Goal: Answer question/provide support: Share knowledge or assist other users

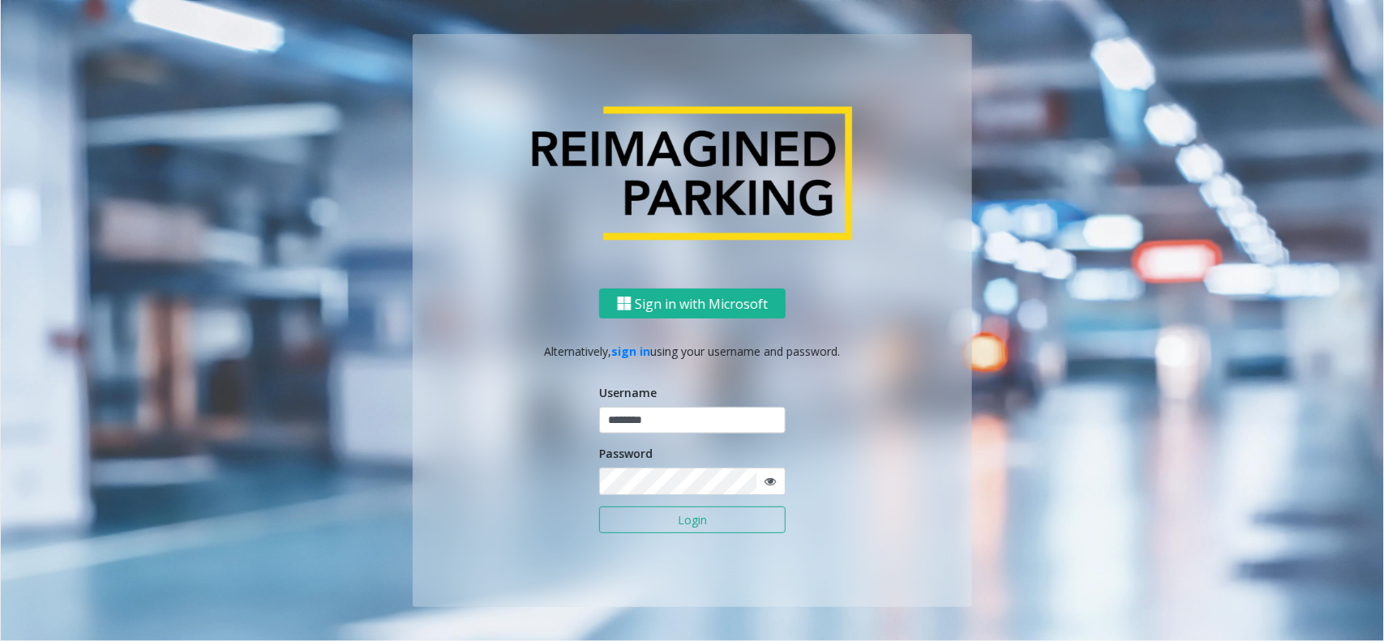
click at [692, 516] on button "Login" at bounding box center [692, 521] width 186 height 28
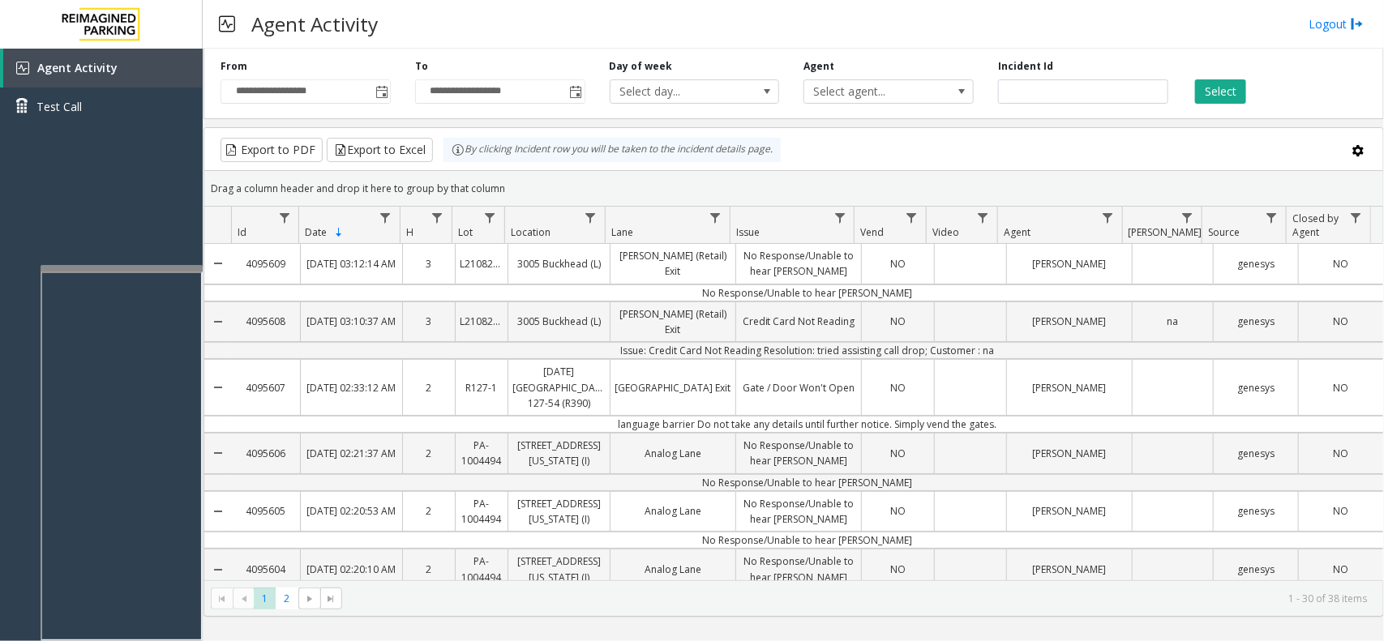
click at [135, 265] on div at bounding box center [122, 268] width 162 height 6
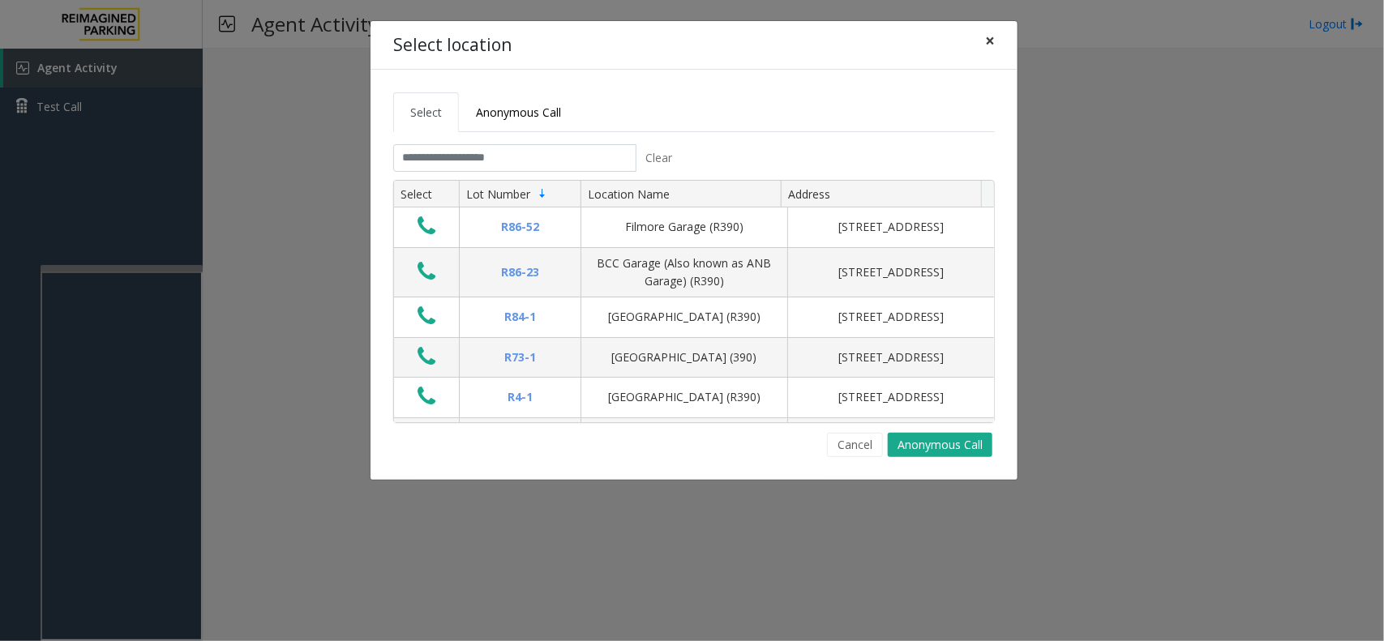
click at [991, 49] on span "×" at bounding box center [990, 40] width 10 height 23
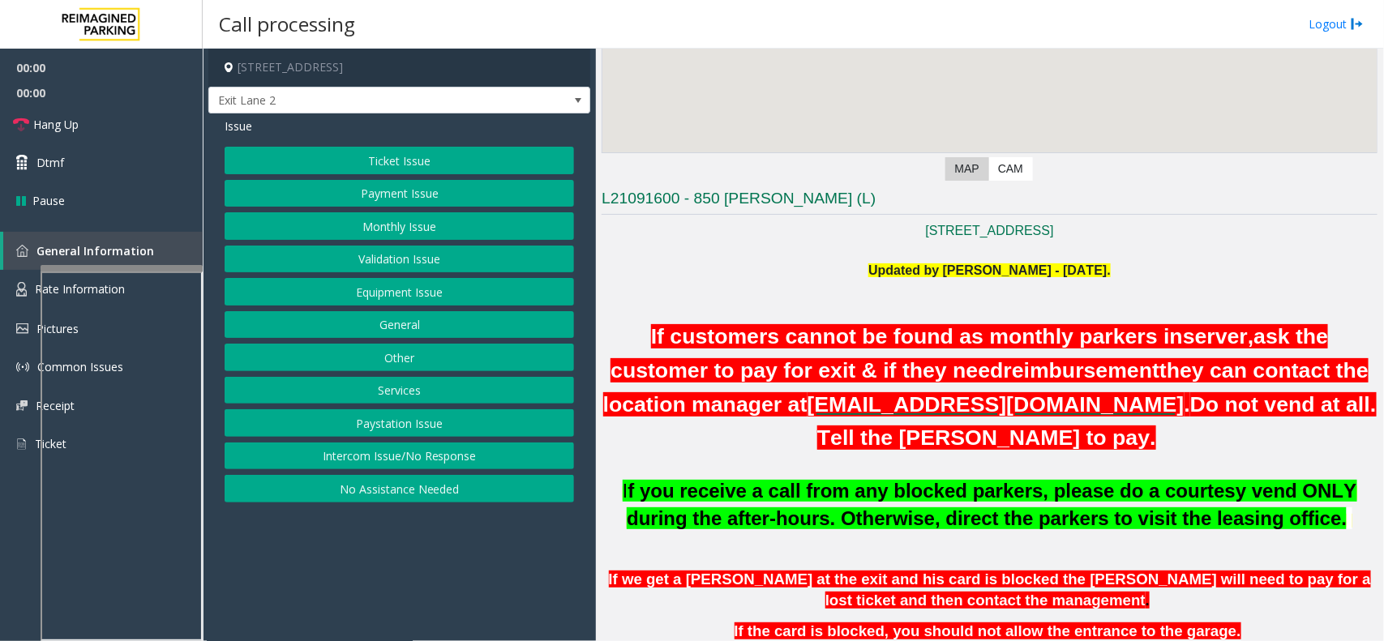
scroll to position [304, 0]
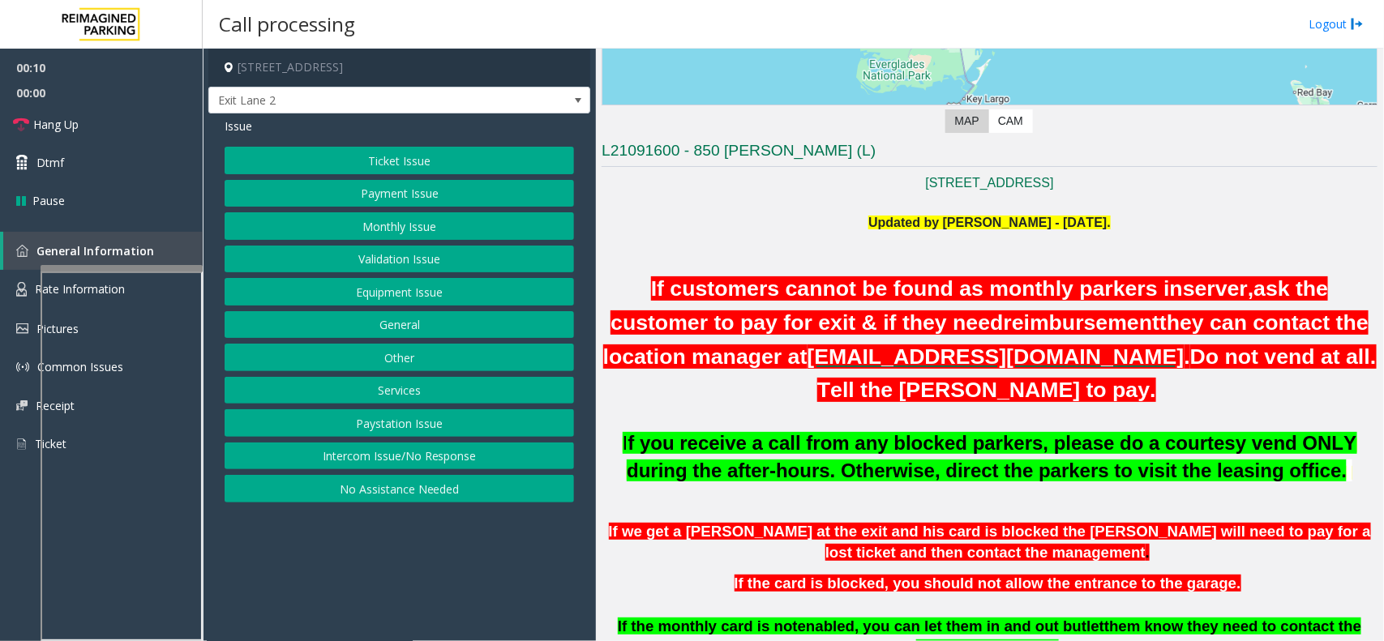
click at [471, 468] on button "Intercom Issue/No Response" at bounding box center [399, 457] width 349 height 28
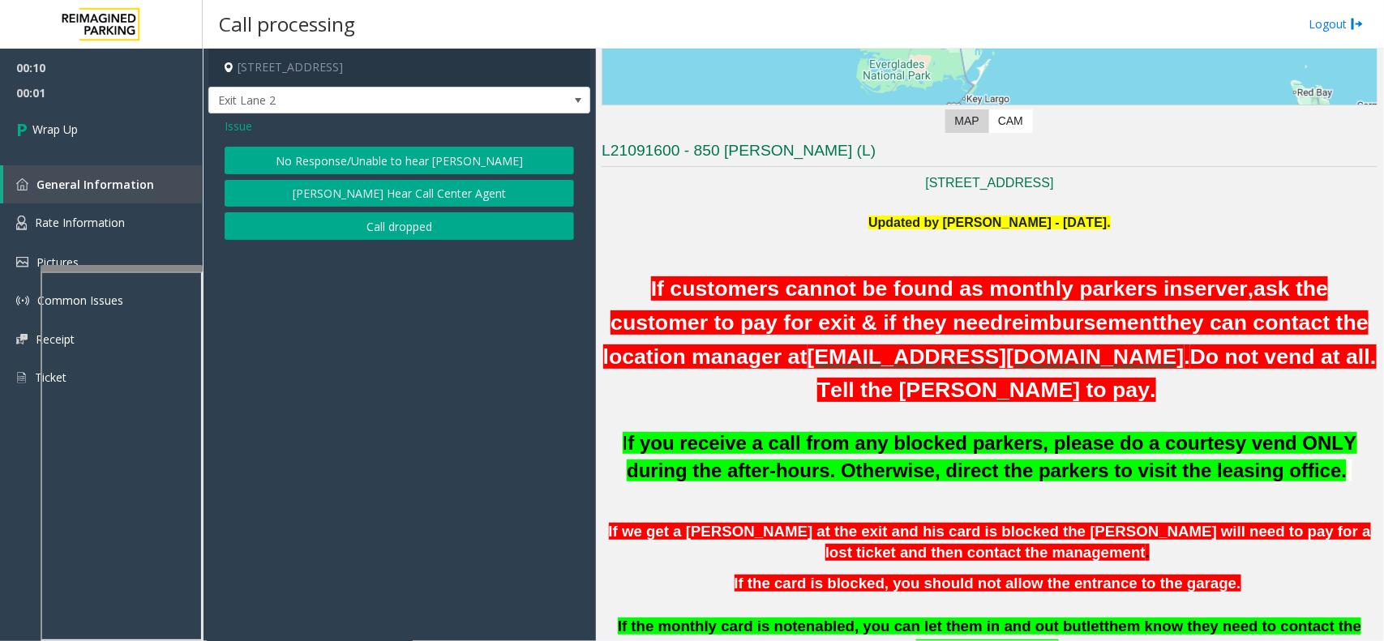
click at [422, 221] on button "Call dropped" at bounding box center [399, 226] width 349 height 28
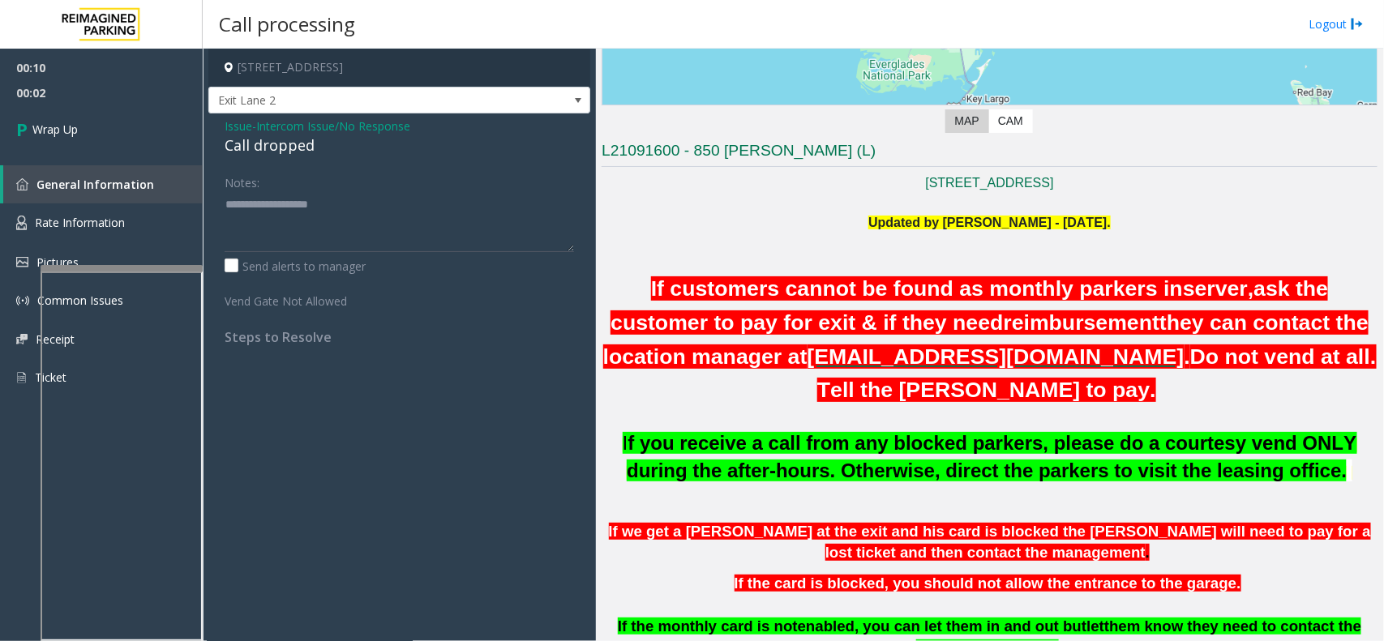
click at [281, 142] on div "Call dropped" at bounding box center [399, 146] width 349 height 22
type textarea "**********"
click at [41, 124] on span "Wrap Up" at bounding box center [54, 129] width 45 height 17
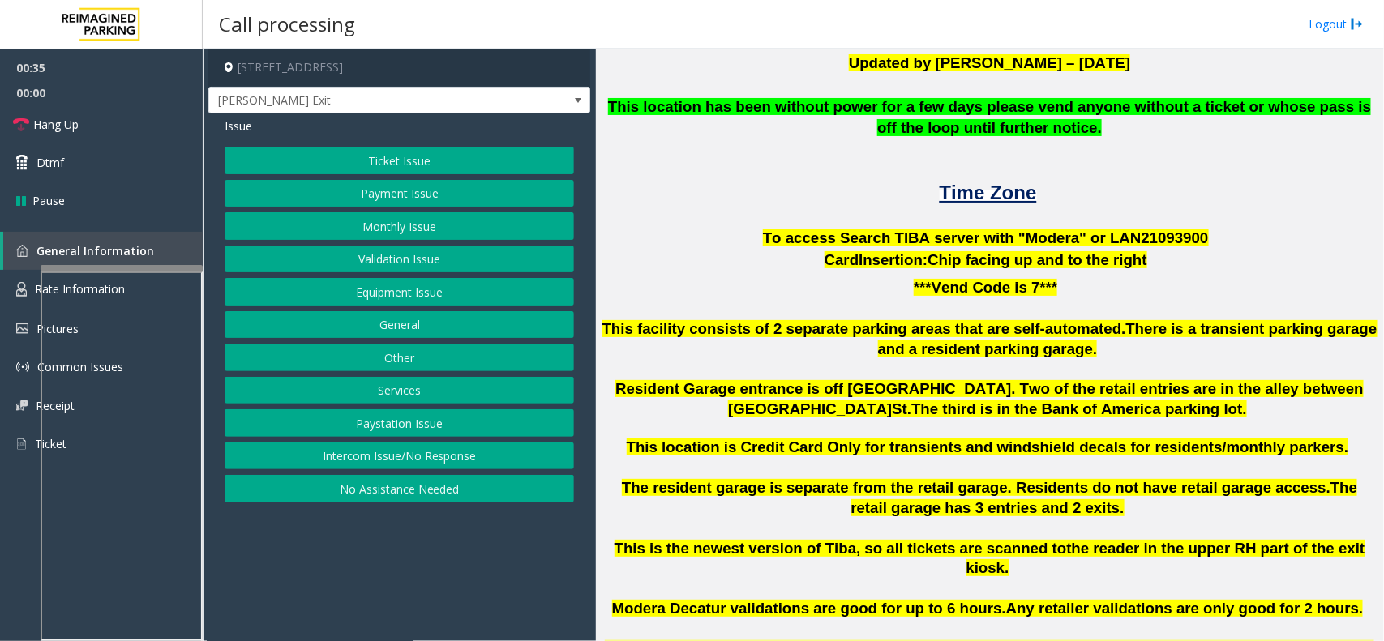
scroll to position [323, 0]
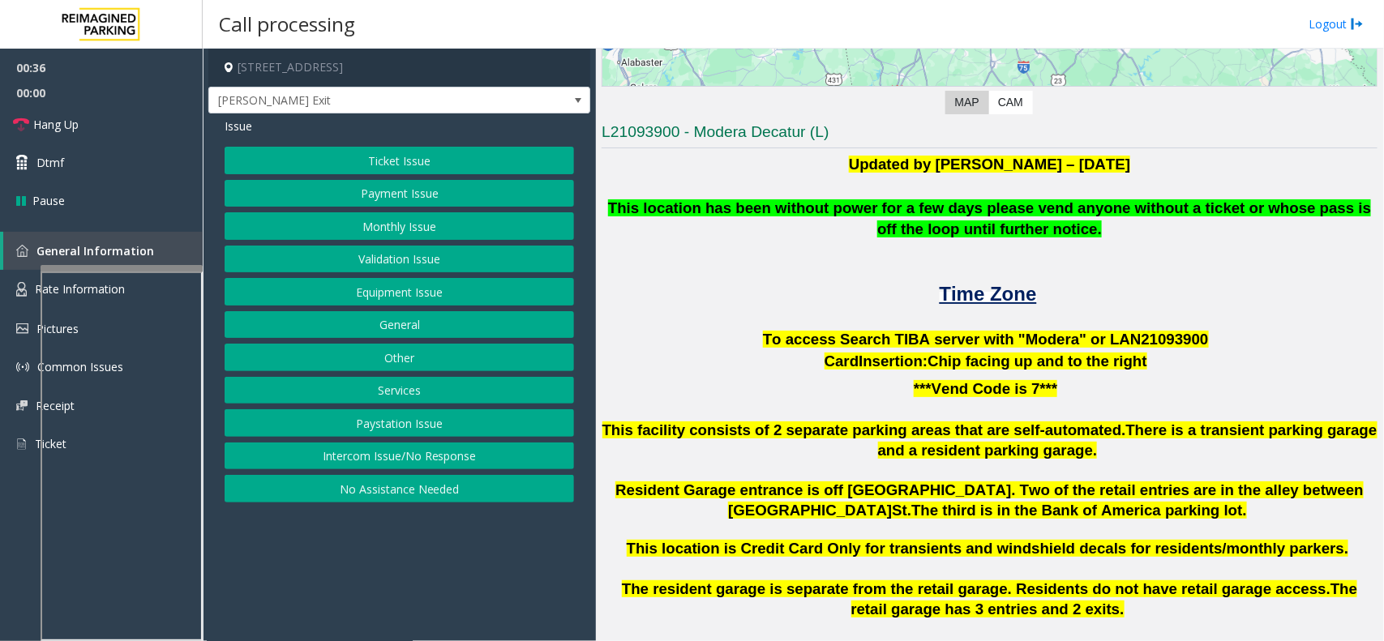
click at [426, 217] on button "Monthly Issue" at bounding box center [399, 226] width 349 height 28
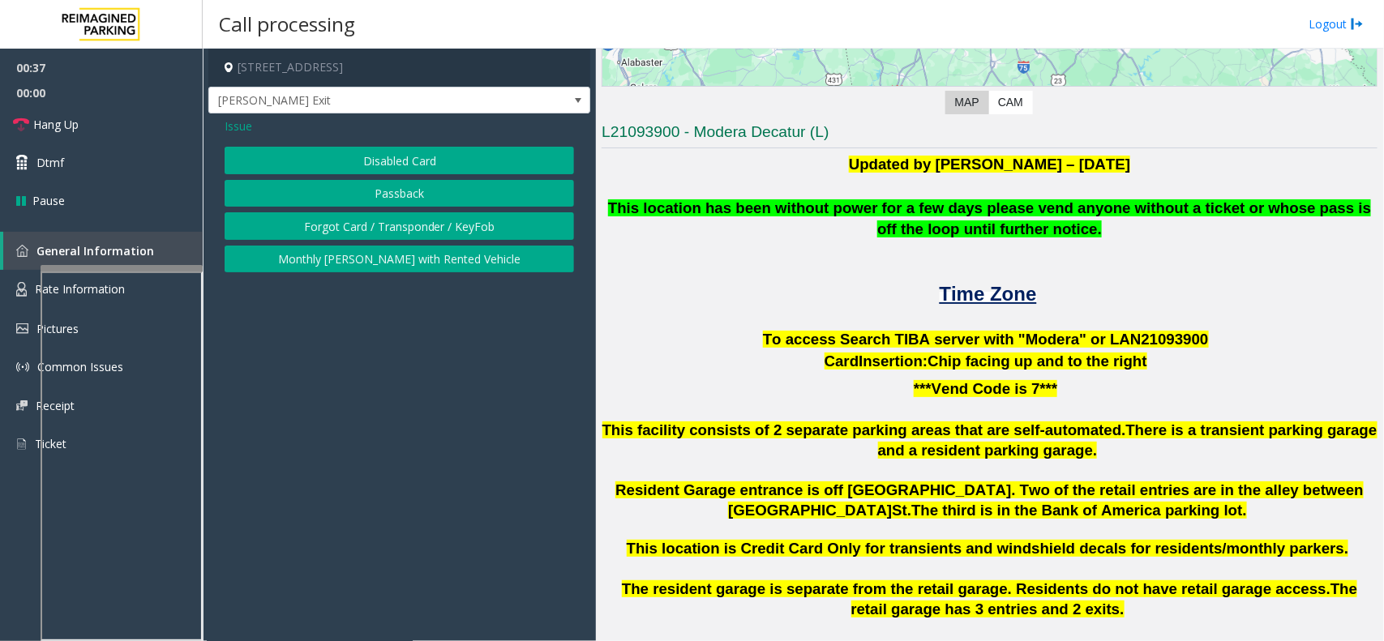
click at [443, 170] on button "Disabled Card" at bounding box center [399, 161] width 349 height 28
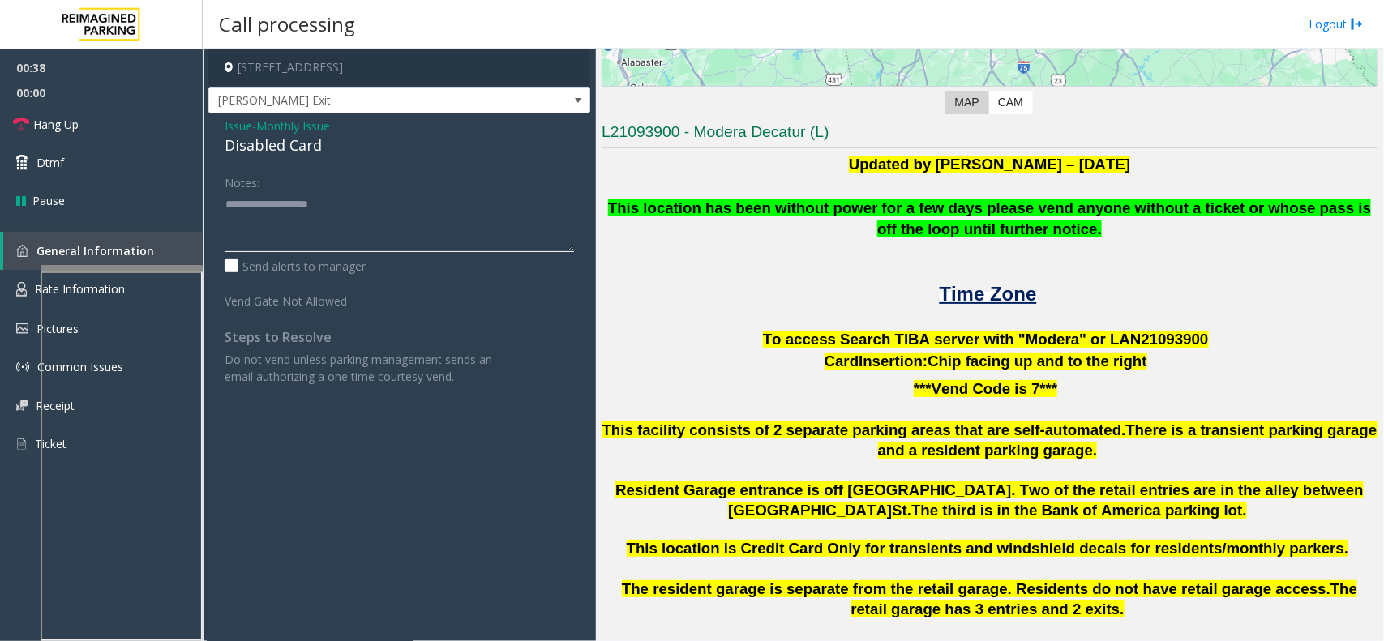
click at [318, 213] on textarea at bounding box center [399, 221] width 349 height 61
click at [301, 148] on div "Disabled Card" at bounding box center [399, 146] width 349 height 22
drag, startPoint x: 1086, startPoint y: 341, endPoint x: 1172, endPoint y: 331, distance: 85.8
click at [1172, 331] on span "To access Search TIBA server with "Modera" or LAN21093 900" at bounding box center [986, 339] width 446 height 17
copy span "LAN21093 900"
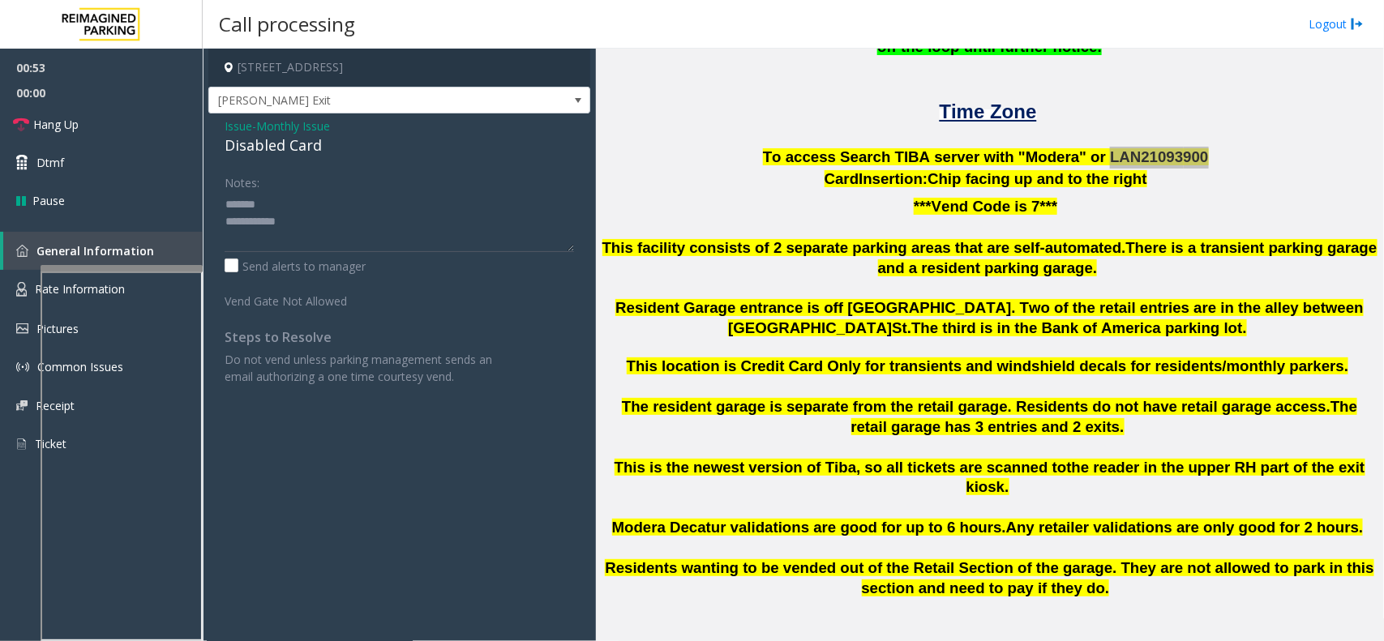
scroll to position [525, 0]
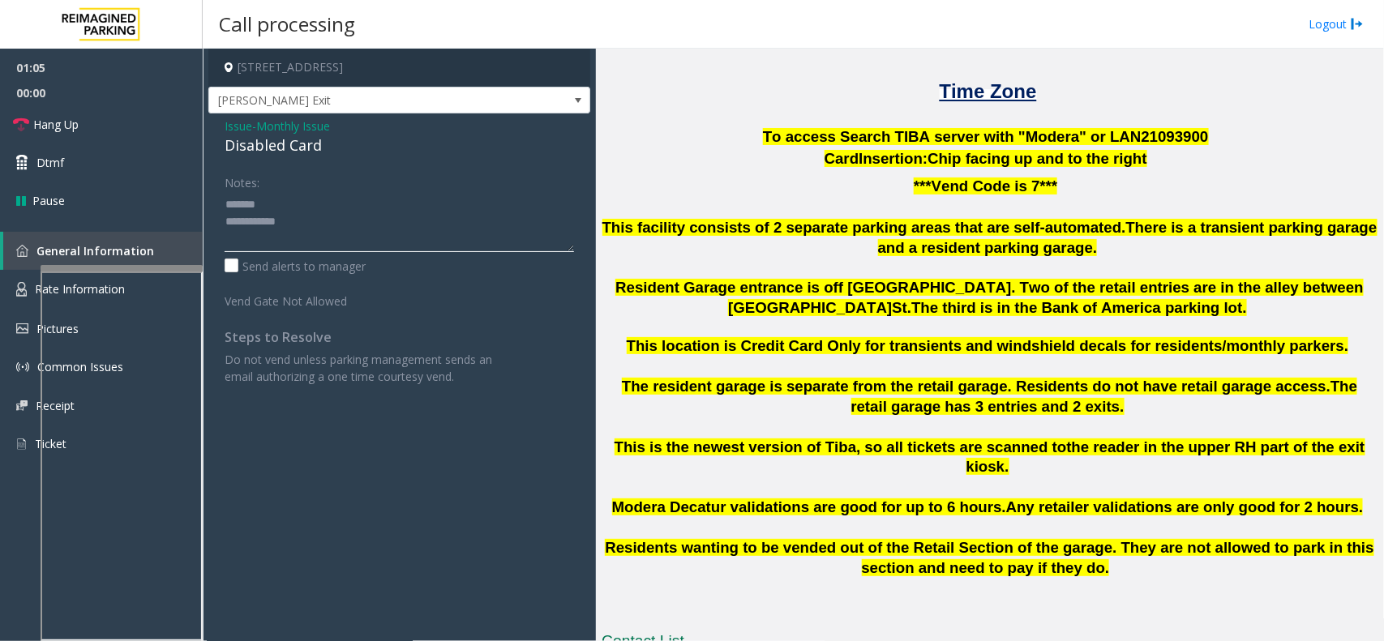
click at [335, 216] on textarea at bounding box center [399, 221] width 349 height 61
click at [286, 236] on textarea at bounding box center [399, 221] width 349 height 61
click at [300, 241] on textarea at bounding box center [399, 221] width 349 height 61
click at [294, 242] on textarea at bounding box center [399, 221] width 349 height 61
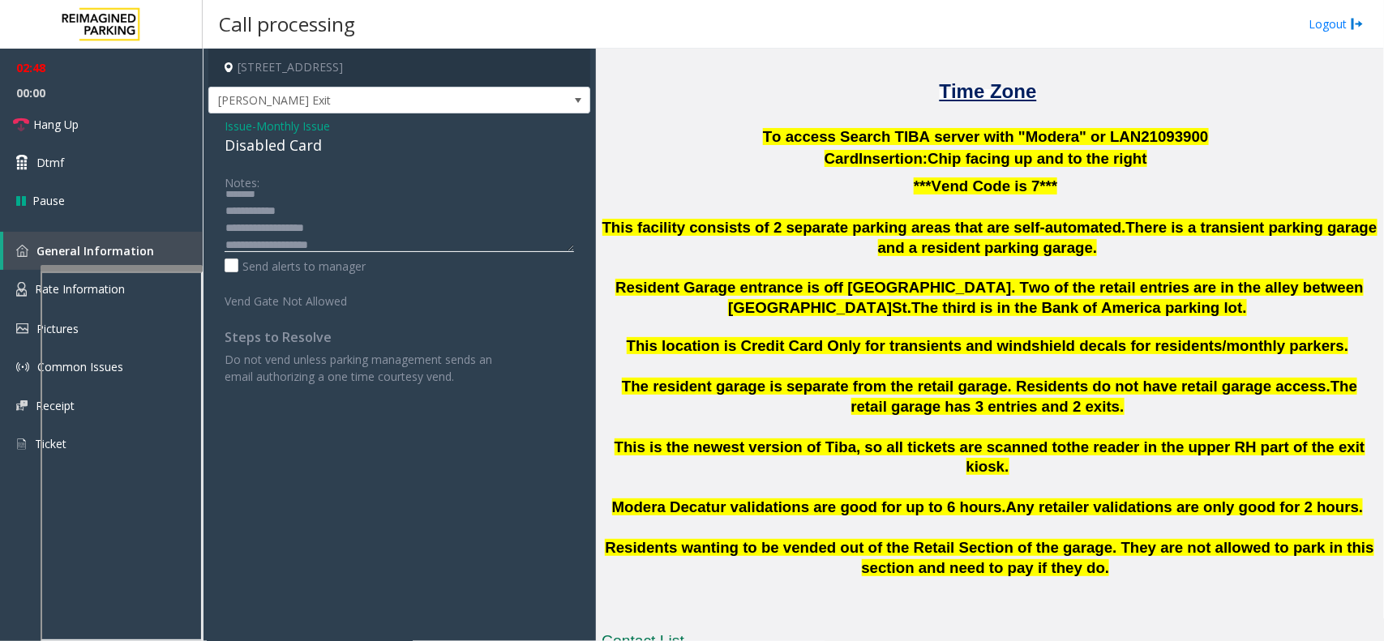
click at [347, 246] on textarea at bounding box center [399, 221] width 349 height 61
click at [313, 242] on textarea at bounding box center [399, 221] width 349 height 61
click at [315, 241] on textarea at bounding box center [399, 221] width 349 height 61
click at [317, 238] on textarea at bounding box center [399, 221] width 349 height 61
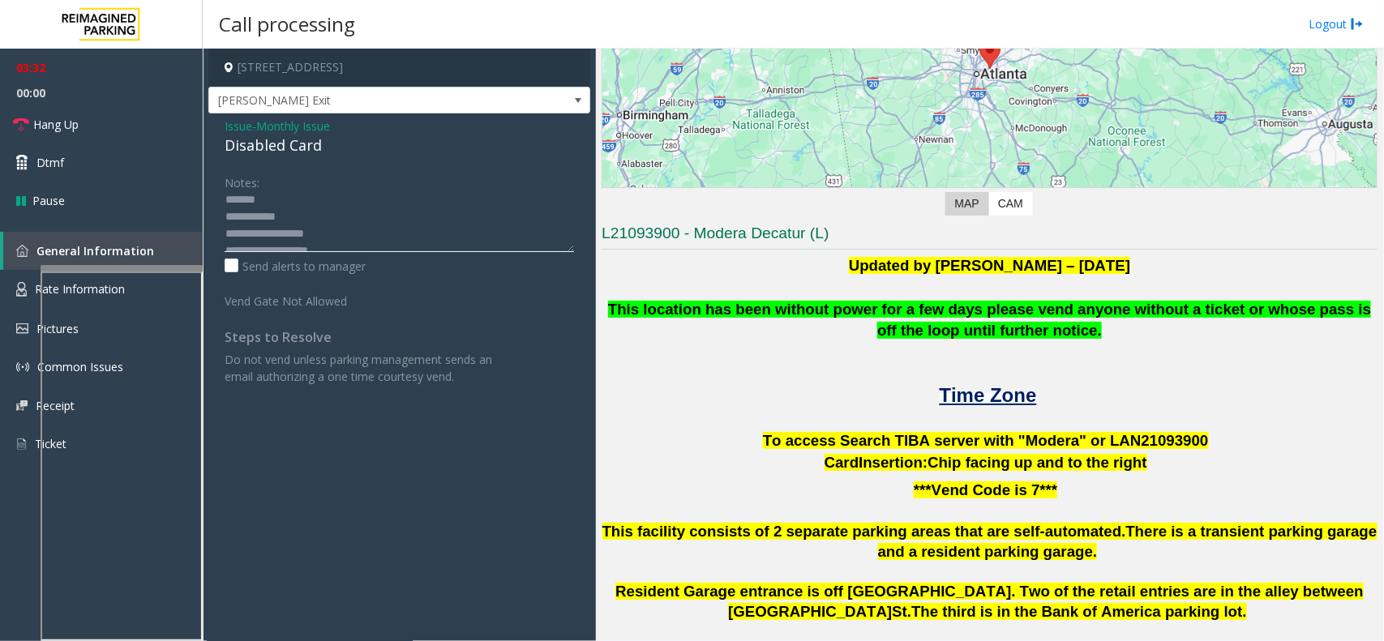
scroll to position [0, 0]
click at [147, 132] on link "Hang Up" at bounding box center [101, 124] width 203 height 38
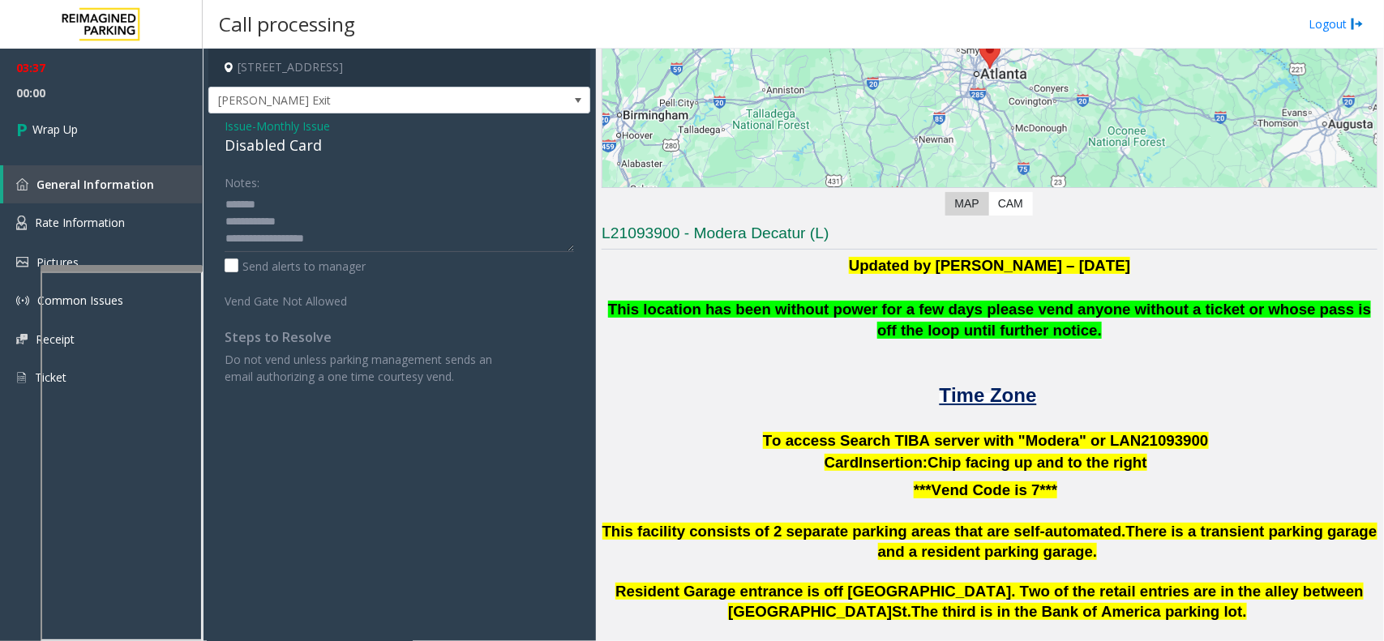
click at [252, 139] on div "Disabled Card" at bounding box center [399, 146] width 349 height 22
click at [363, 235] on textarea at bounding box center [399, 221] width 349 height 61
paste textarea "**********"
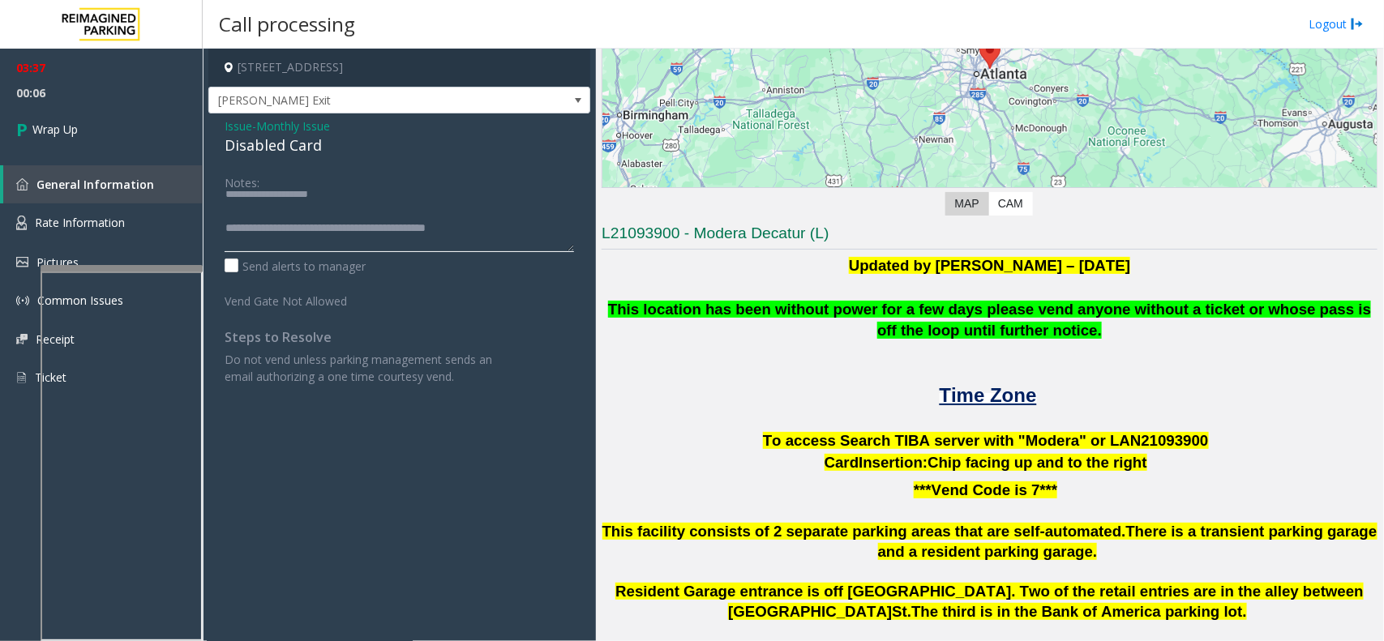
scroll to position [50, 0]
type textarea "**********"
click at [127, 134] on link "Wrap Up" at bounding box center [101, 129] width 203 height 48
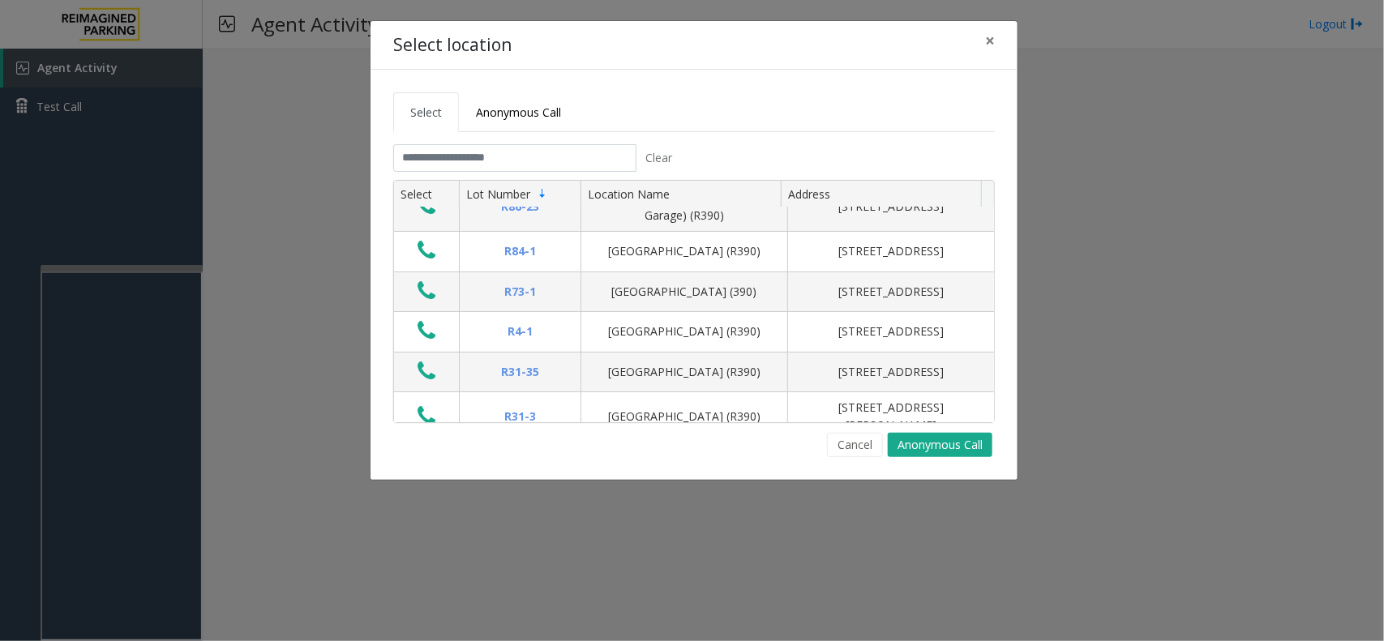
scroll to position [101, 0]
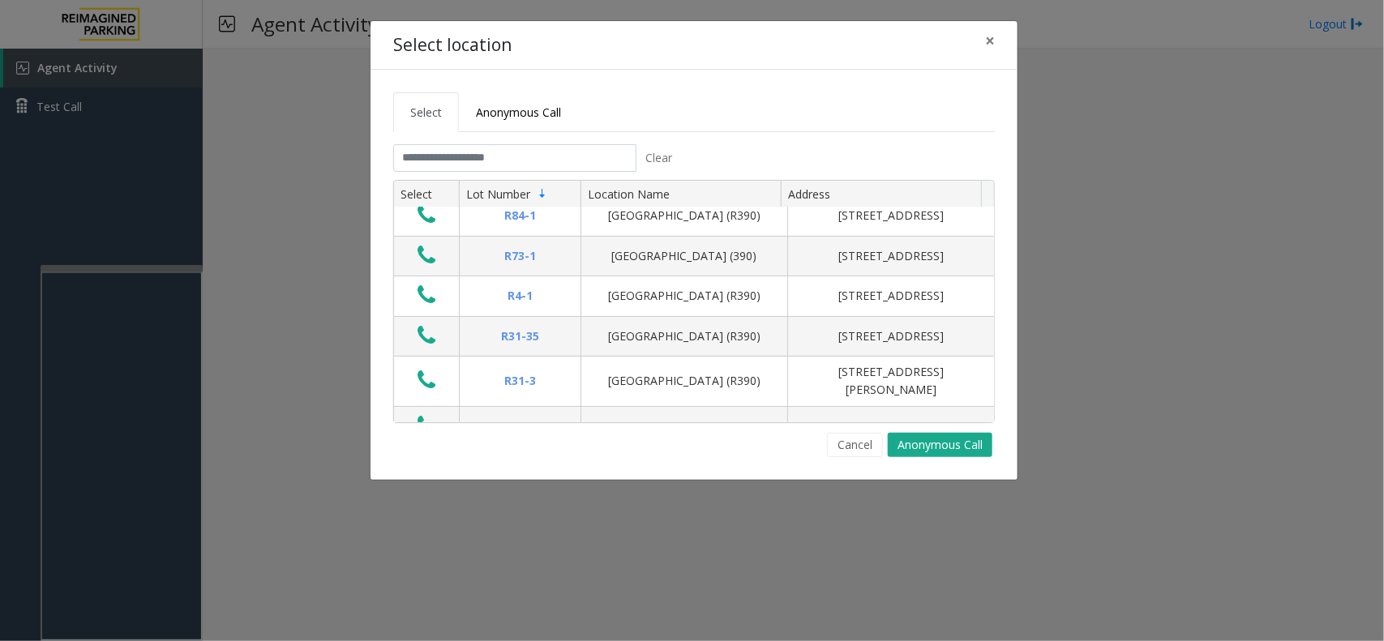
drag, startPoint x: 557, startPoint y: 138, endPoint x: 550, endPoint y: 150, distance: 14.2
click at [555, 142] on tabset "Select Anonymous Call Clear Select Lot Number Location Name Address R86-52 Film…" at bounding box center [694, 274] width 602 height 365
click at [550, 150] on input "text" at bounding box center [514, 158] width 243 height 28
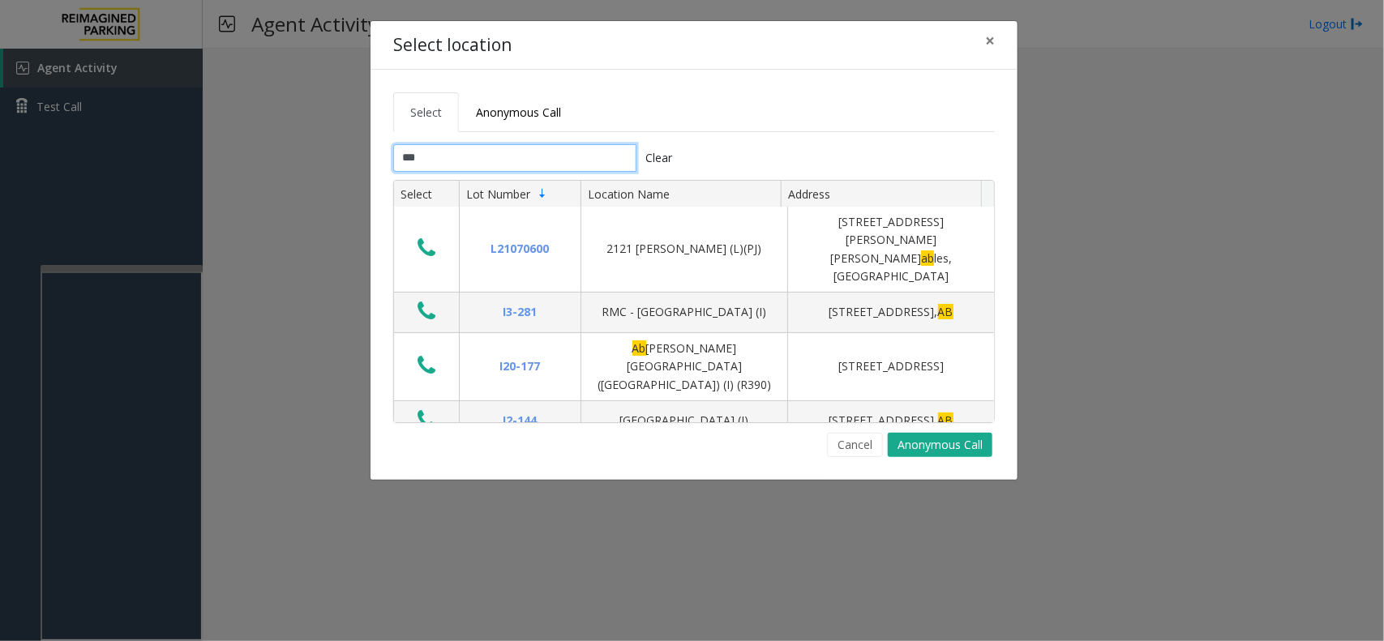
scroll to position [0, 0]
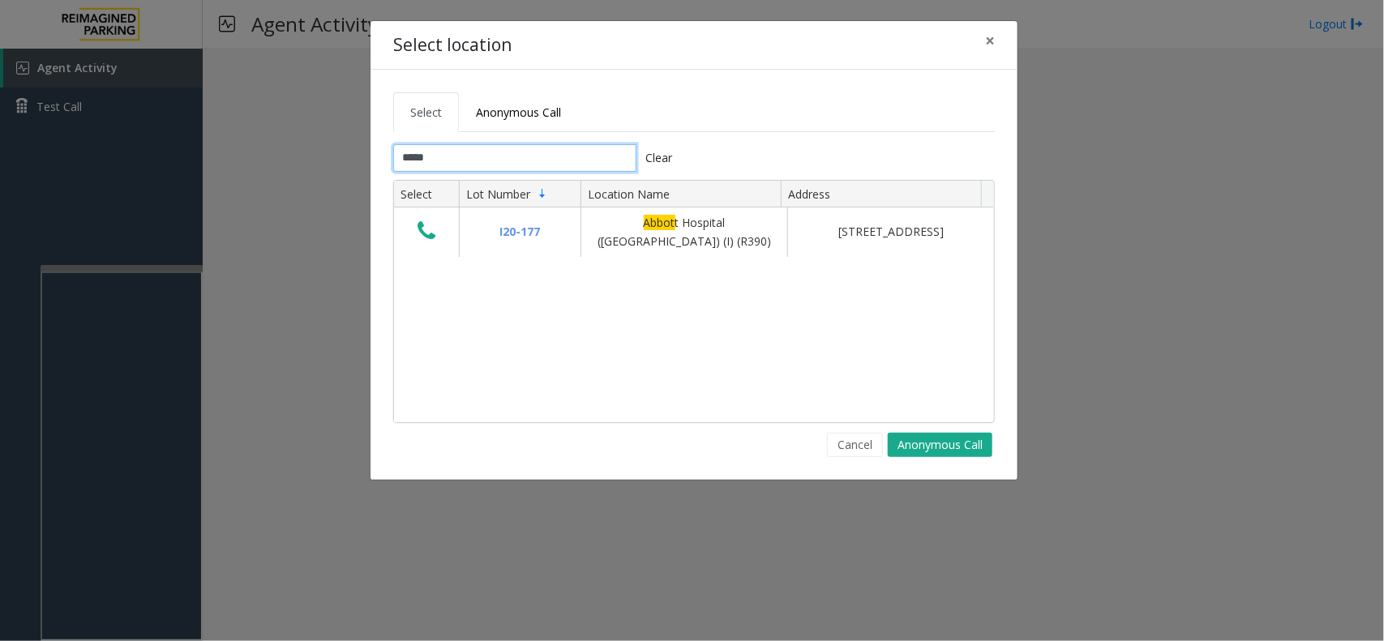
type input "*****"
click at [982, 46] on button "×" at bounding box center [990, 41] width 32 height 40
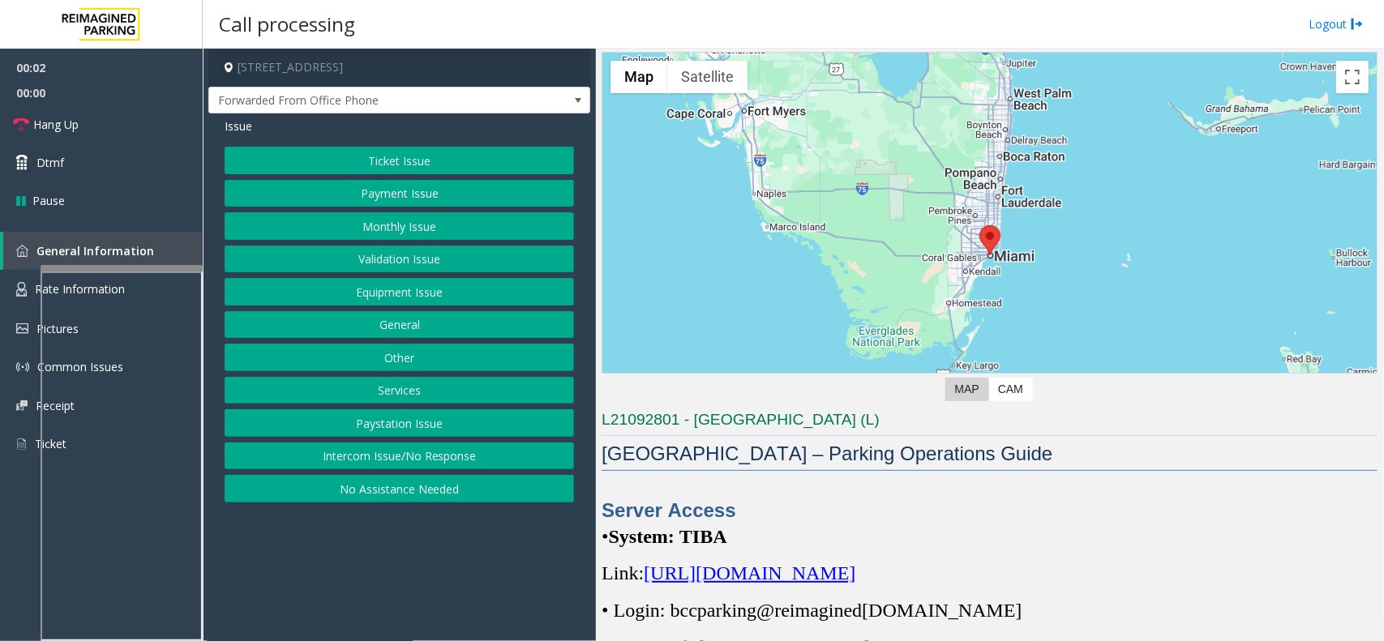
scroll to position [101, 0]
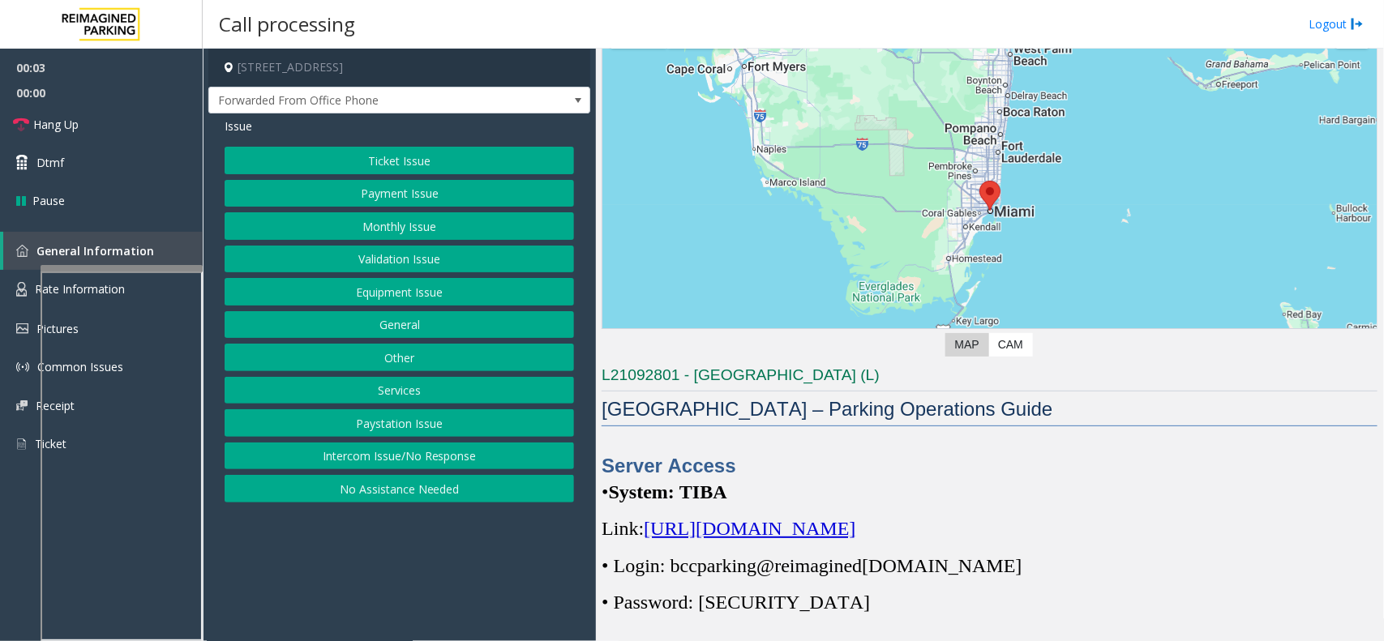
click at [848, 529] on span "[URL][DOMAIN_NAME]" at bounding box center [750, 528] width 212 height 21
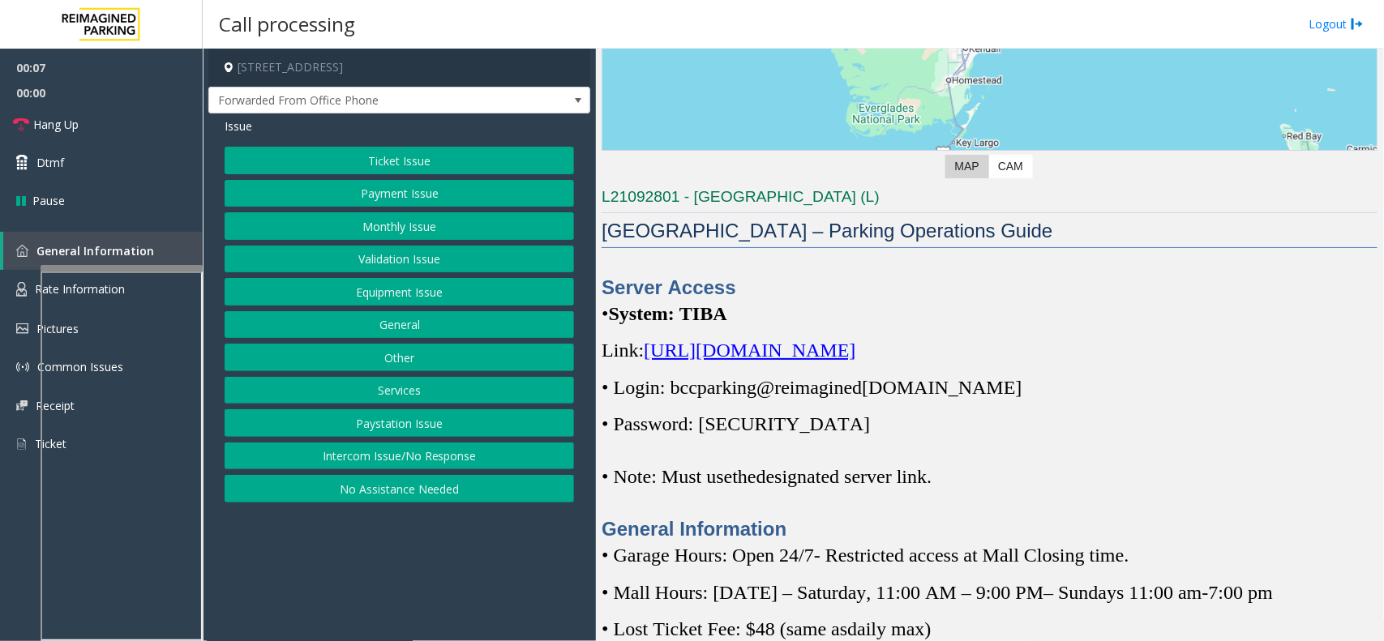
scroll to position [304, 0]
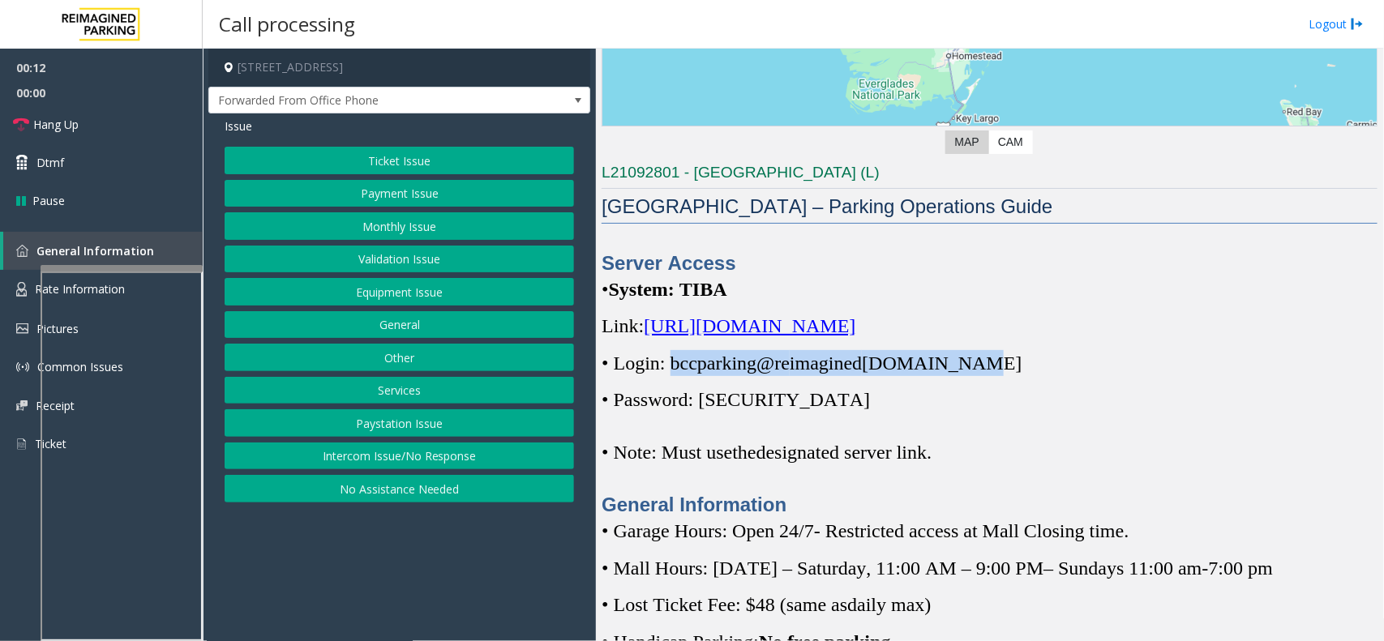
drag, startPoint x: 671, startPoint y: 362, endPoint x: 971, endPoint y: 362, distance: 299.2
click at [971, 362] on span "• Login: bccparking@re imagined [DOMAIN_NAME]" at bounding box center [812, 363] width 420 height 21
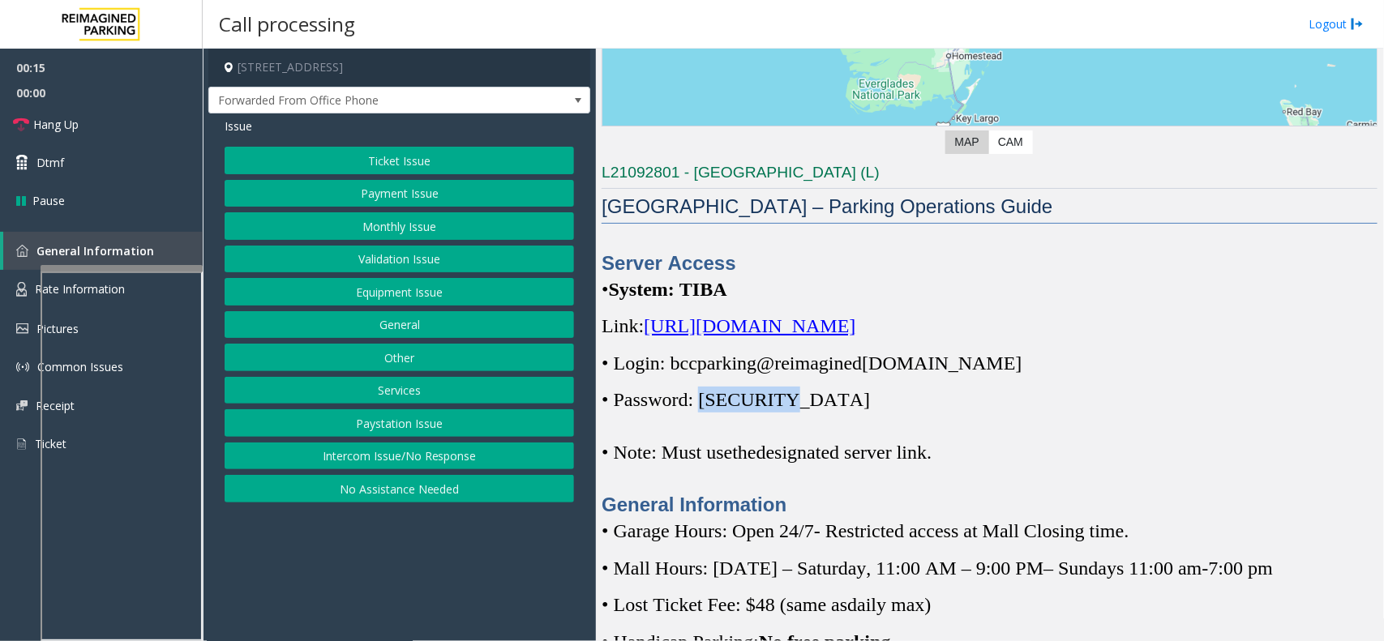
drag, startPoint x: 704, startPoint y: 403, endPoint x: 784, endPoint y: 403, distance: 80.3
click at [784, 403] on p "• Password: [SECURITY_DATA]" at bounding box center [990, 400] width 776 height 26
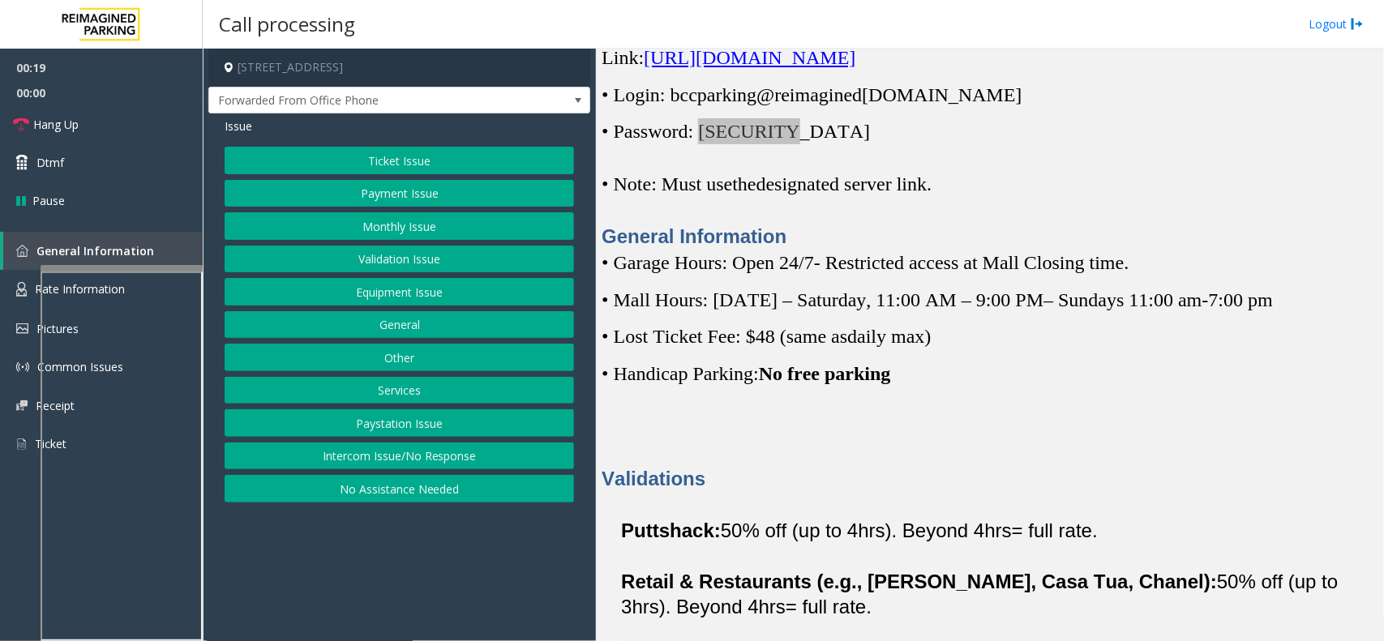
scroll to position [608, 0]
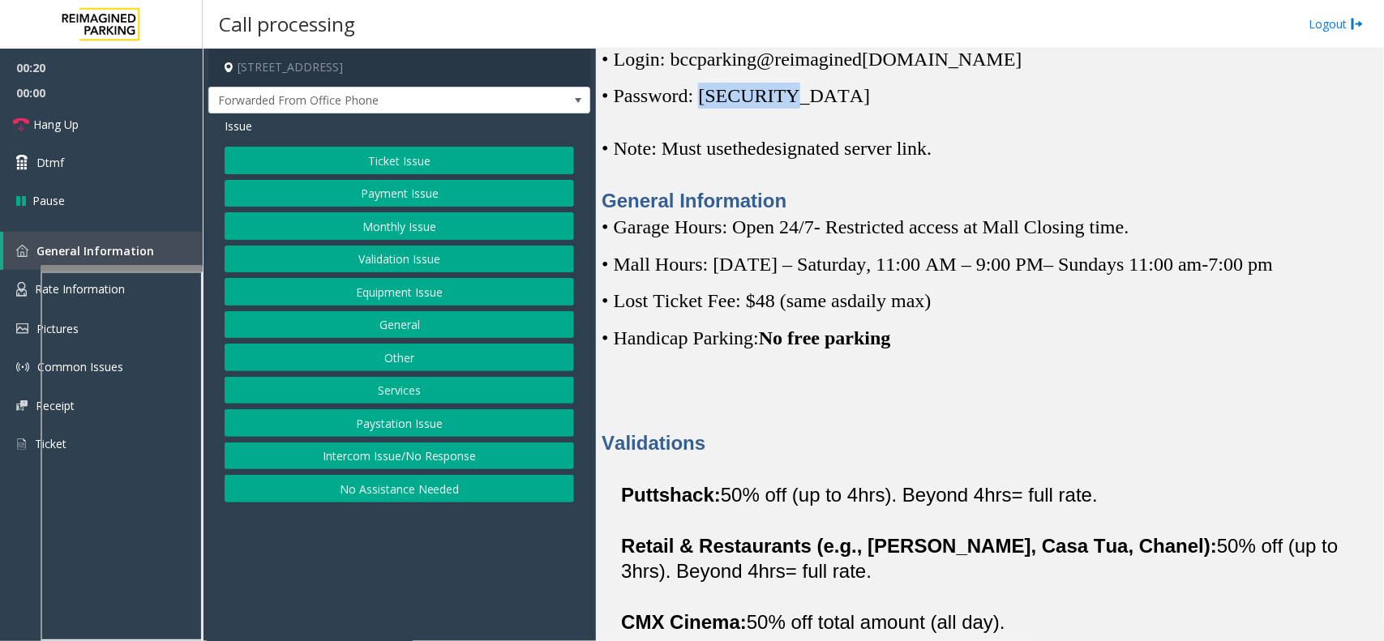
click at [426, 266] on button "Validation Issue" at bounding box center [399, 260] width 349 height 28
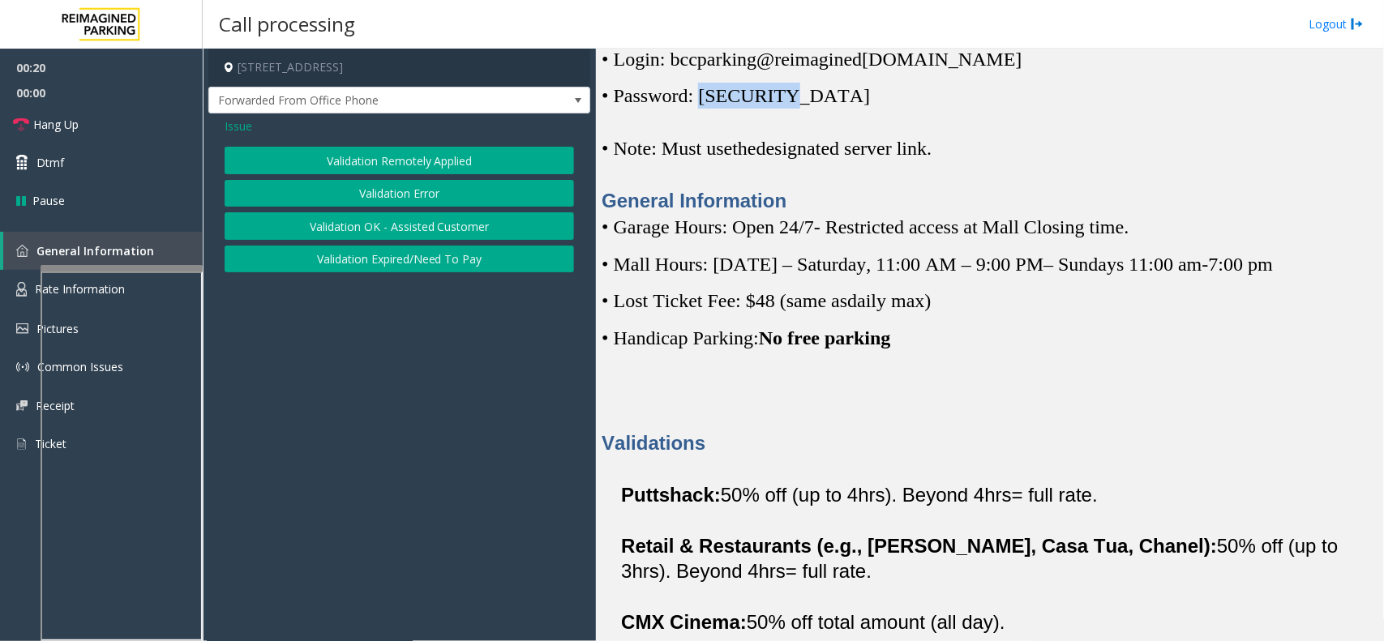
click at [405, 168] on button "Validation Remotely Applied" at bounding box center [399, 161] width 349 height 28
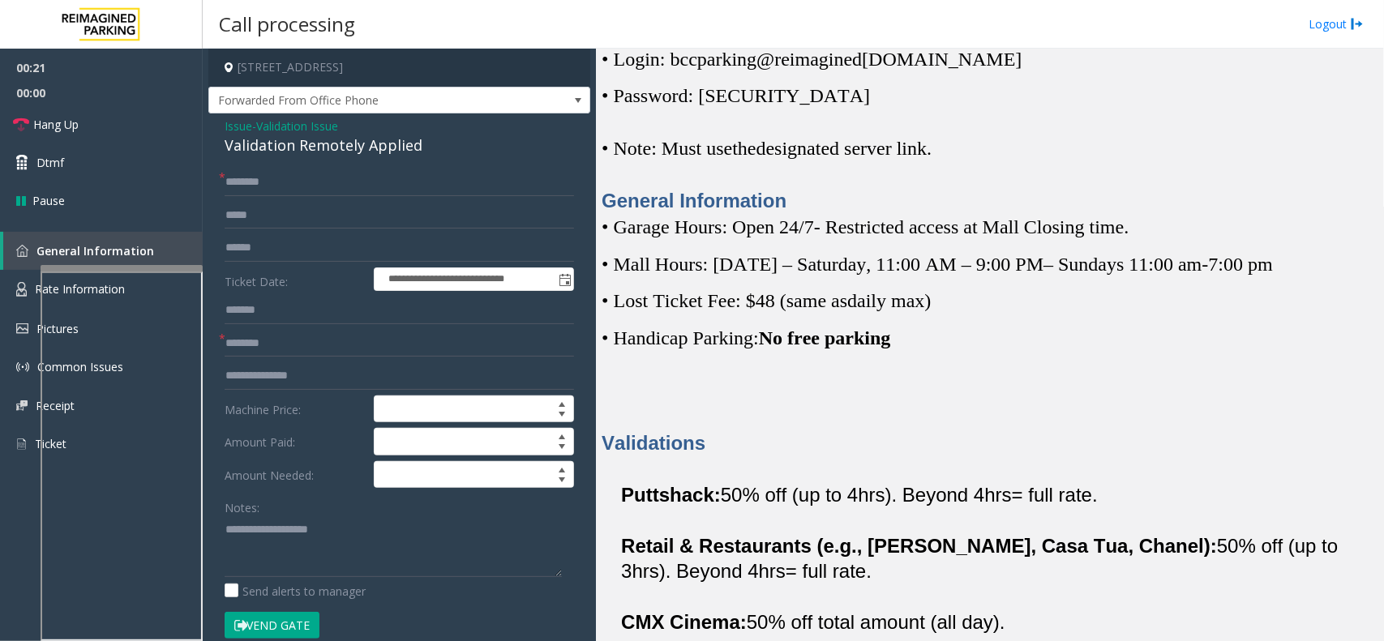
click at [281, 131] on span "Validation Issue" at bounding box center [297, 126] width 82 height 17
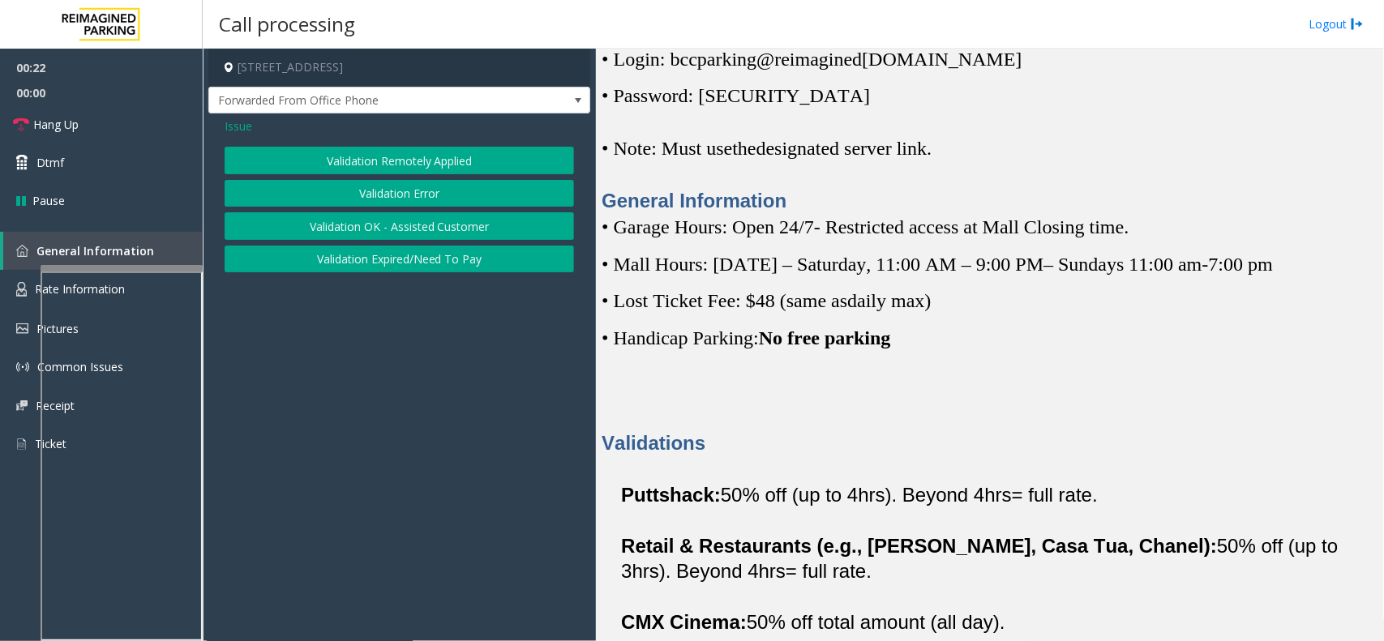
click at [333, 200] on button "Validation Error" at bounding box center [399, 194] width 349 height 28
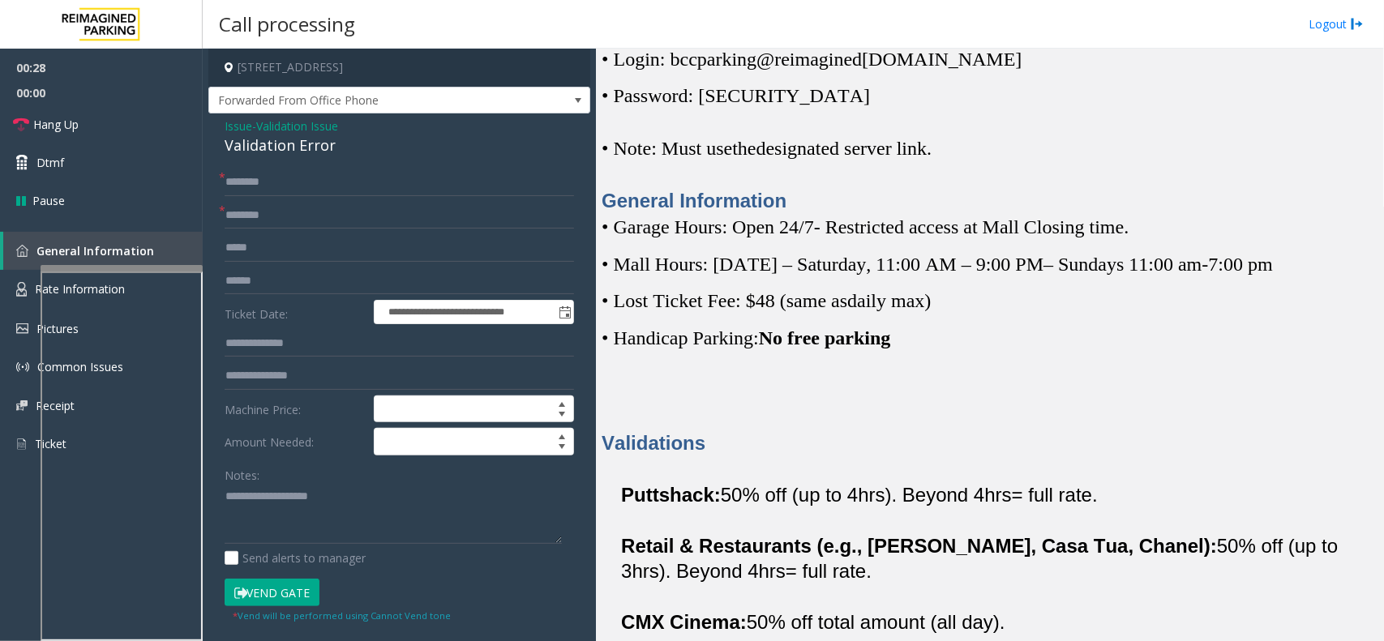
click at [294, 126] on span "Validation Issue" at bounding box center [297, 126] width 82 height 17
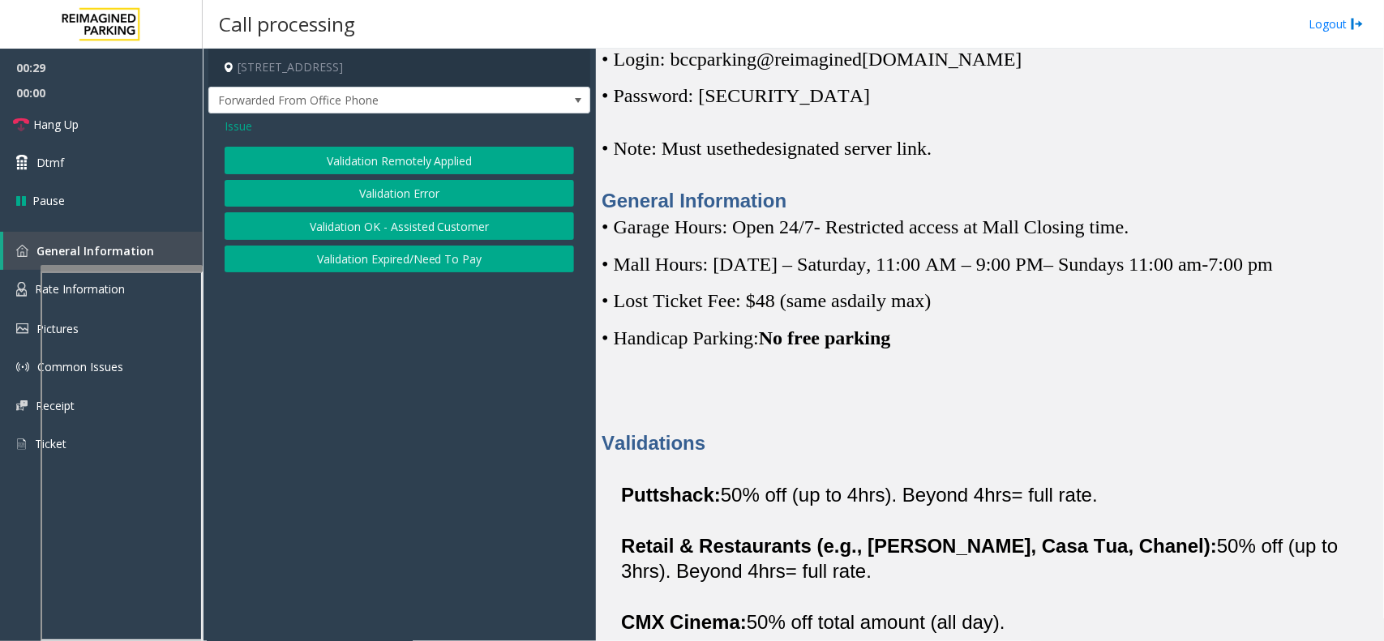
click at [241, 130] on span "Issue" at bounding box center [239, 126] width 28 height 17
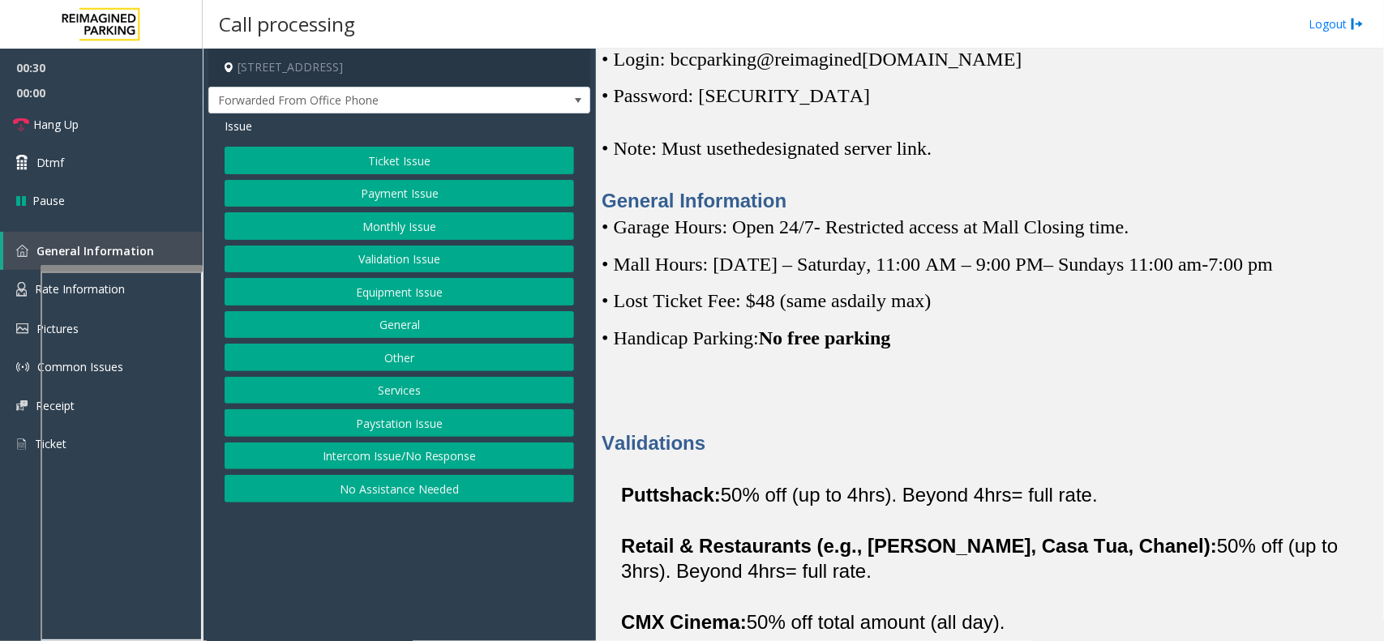
click at [396, 216] on button "Monthly Issue" at bounding box center [399, 226] width 349 height 28
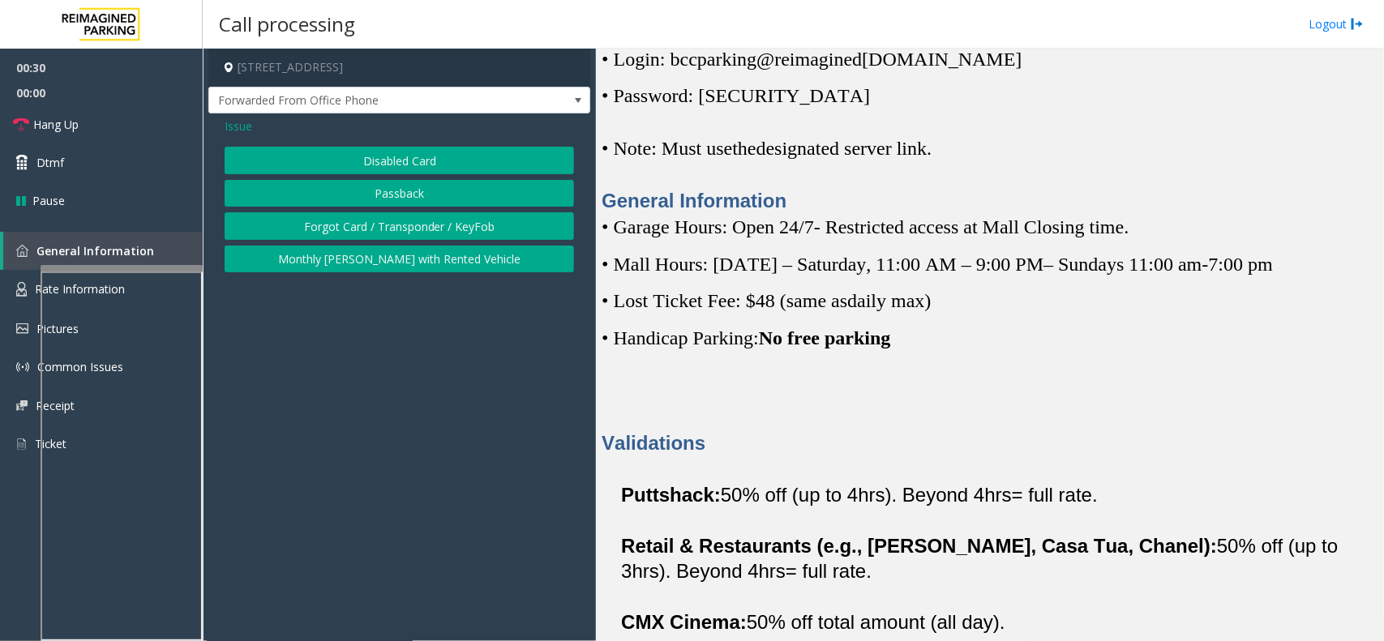
click at [395, 191] on button "Passback" at bounding box center [399, 194] width 349 height 28
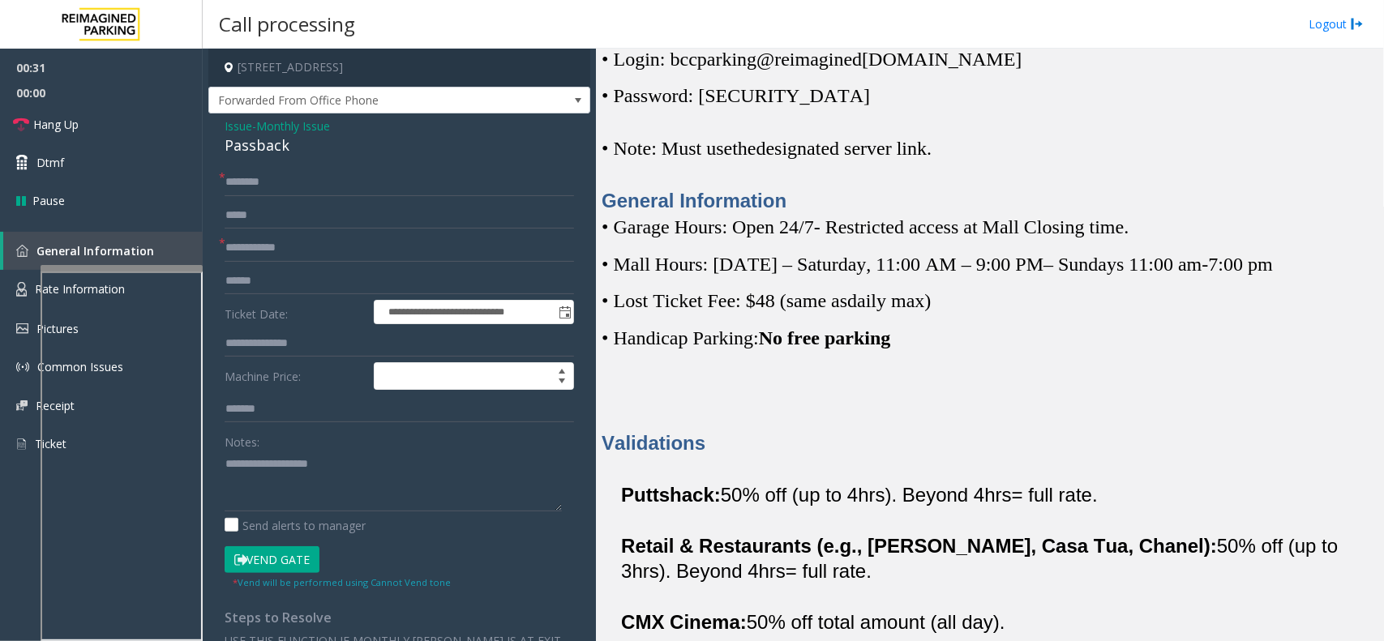
click at [240, 123] on span "Issue" at bounding box center [239, 126] width 28 height 17
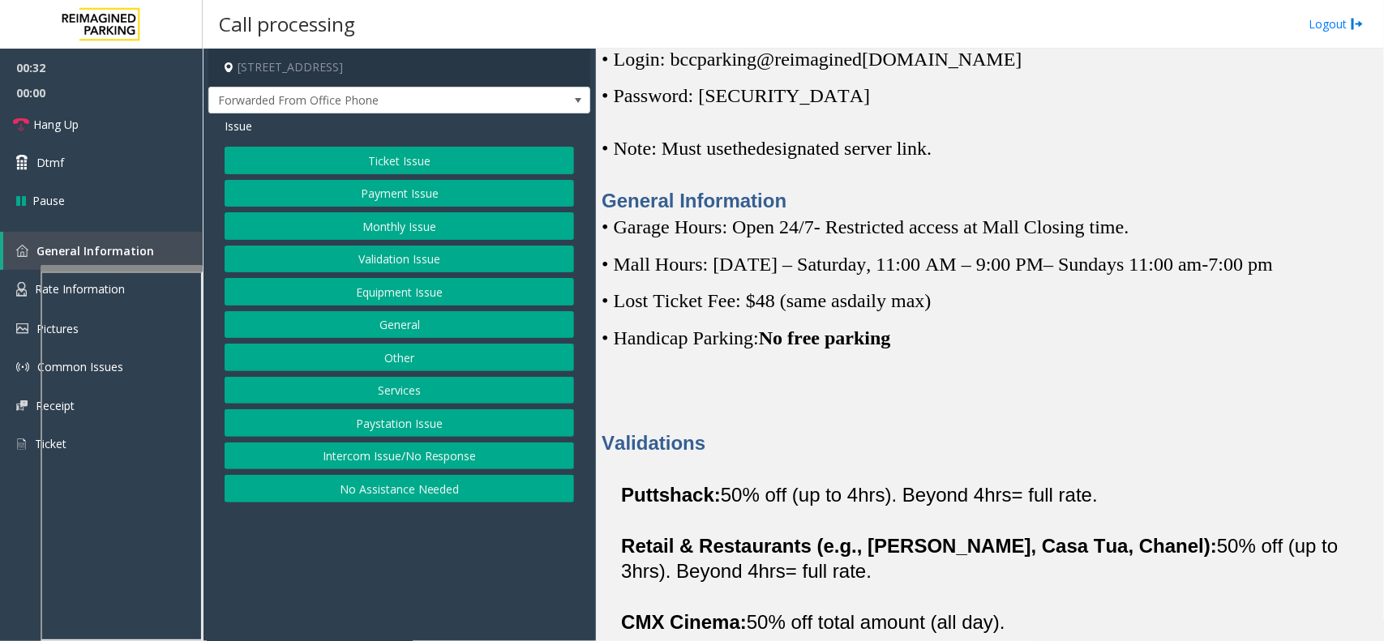
click at [388, 158] on button "Ticket Issue" at bounding box center [399, 161] width 349 height 28
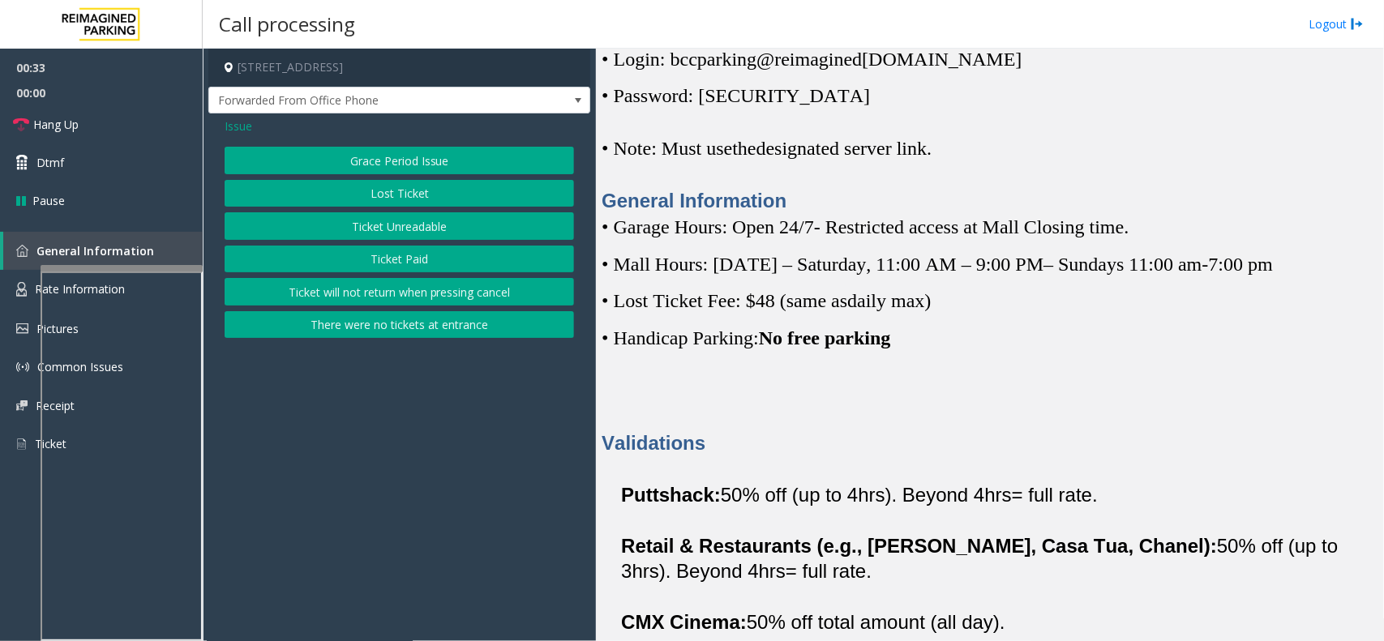
click at [232, 130] on span "Issue" at bounding box center [239, 126] width 28 height 17
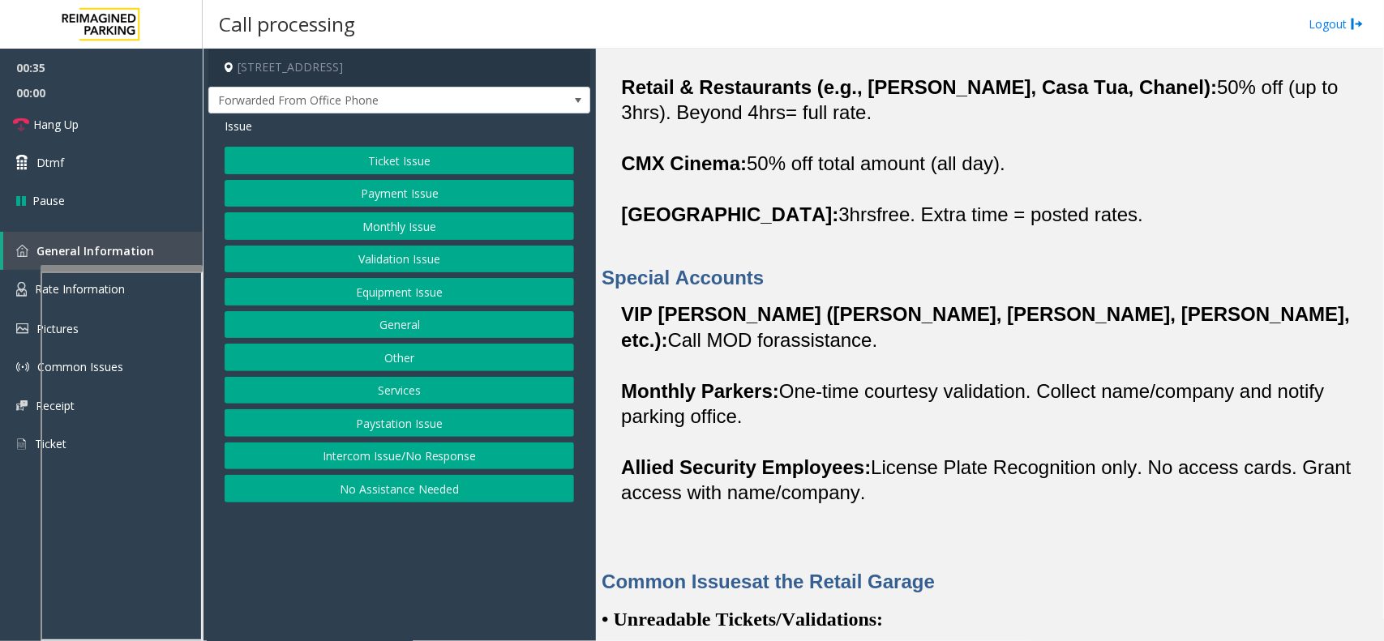
scroll to position [1115, 0]
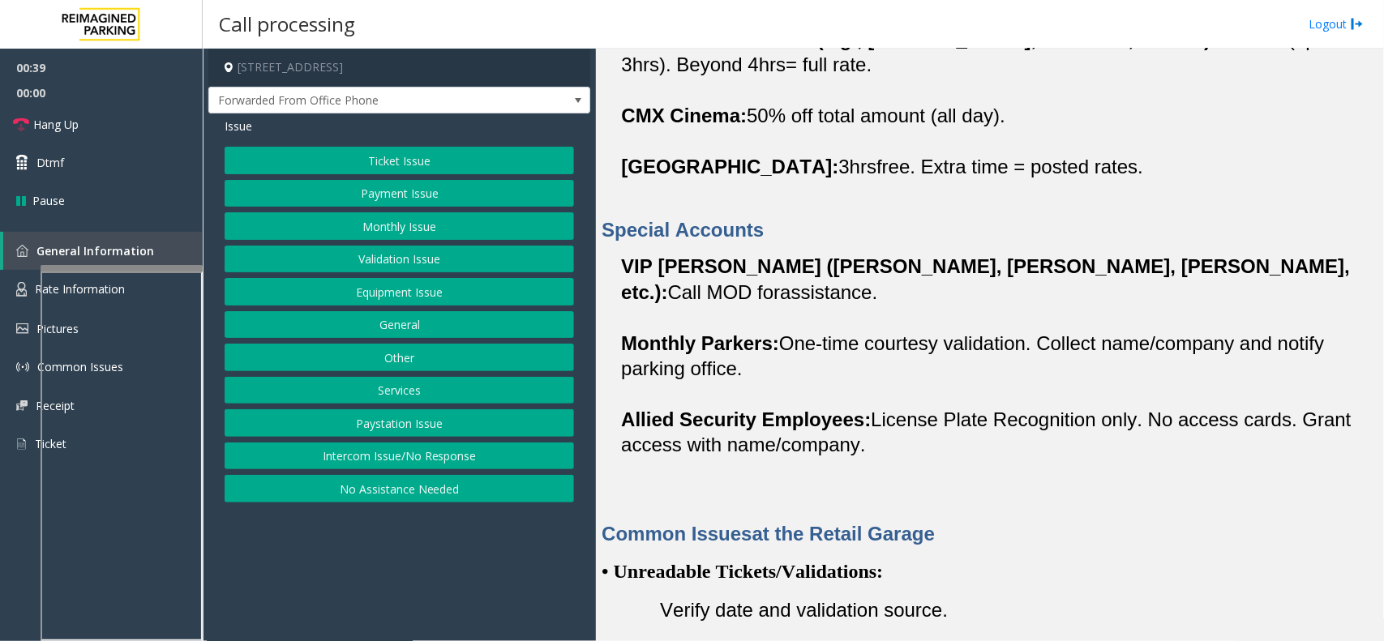
click at [402, 224] on button "Monthly Issue" at bounding box center [399, 226] width 349 height 28
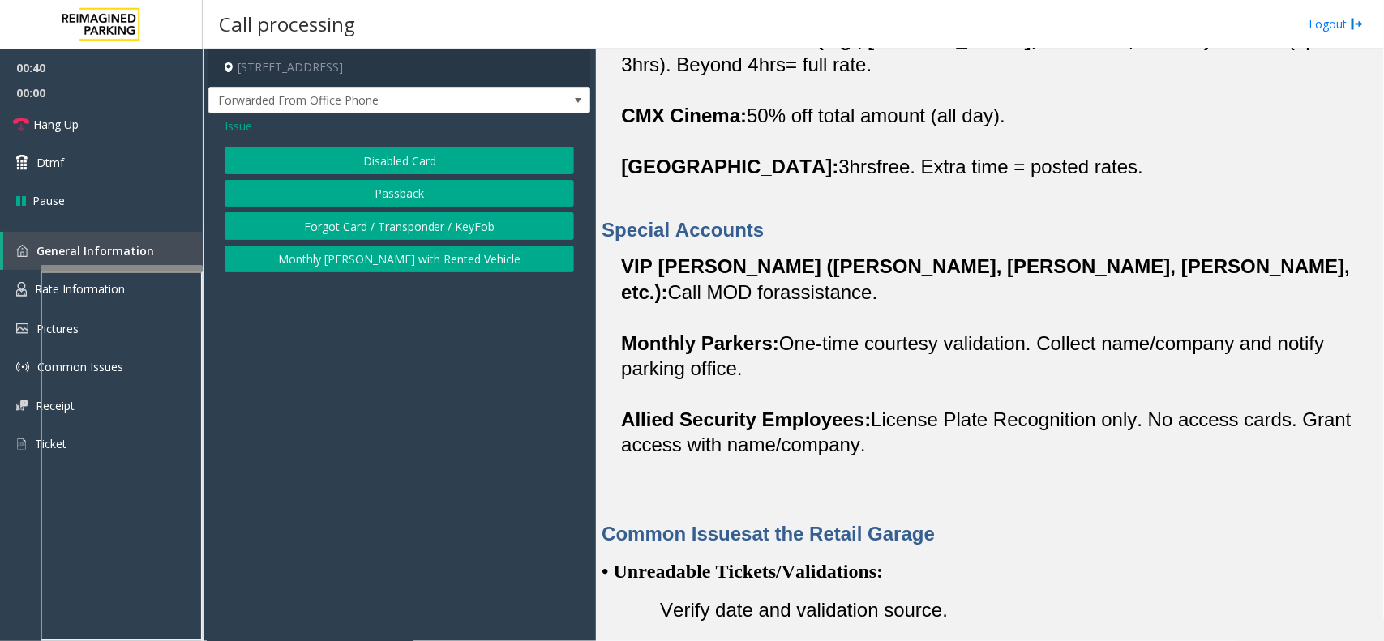
click at [398, 173] on button "Disabled Card" at bounding box center [399, 161] width 349 height 28
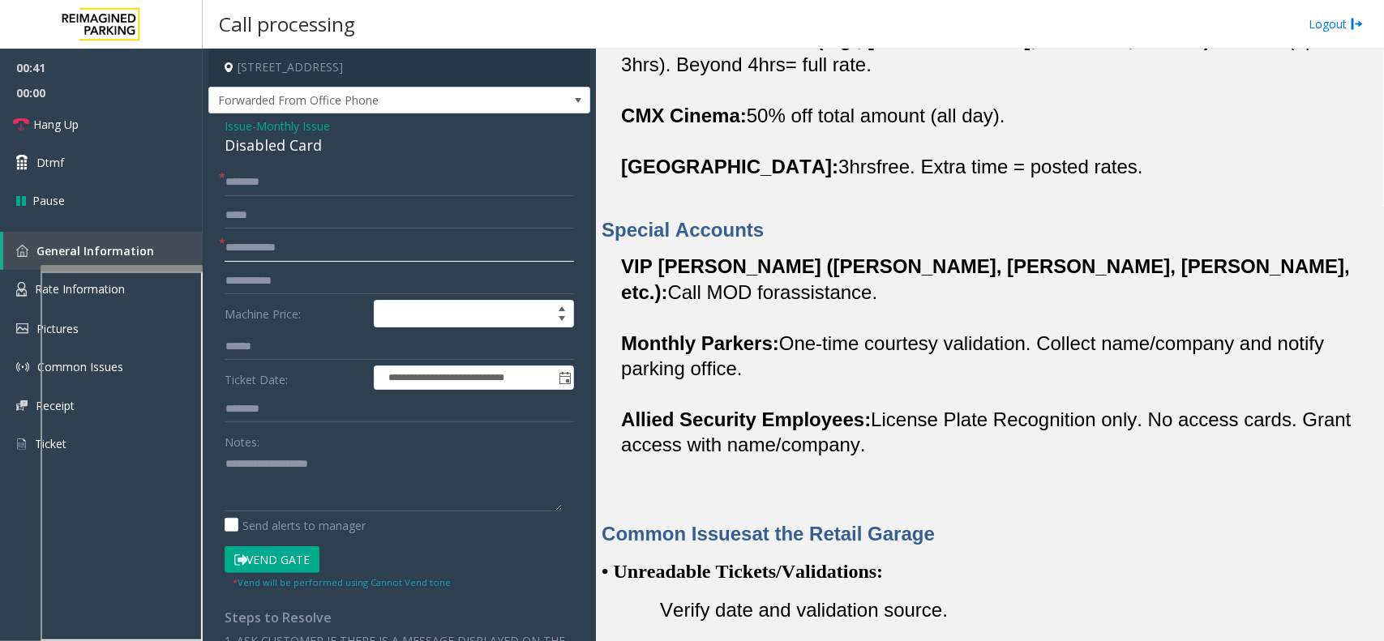
click at [290, 241] on input "text" at bounding box center [399, 248] width 349 height 28
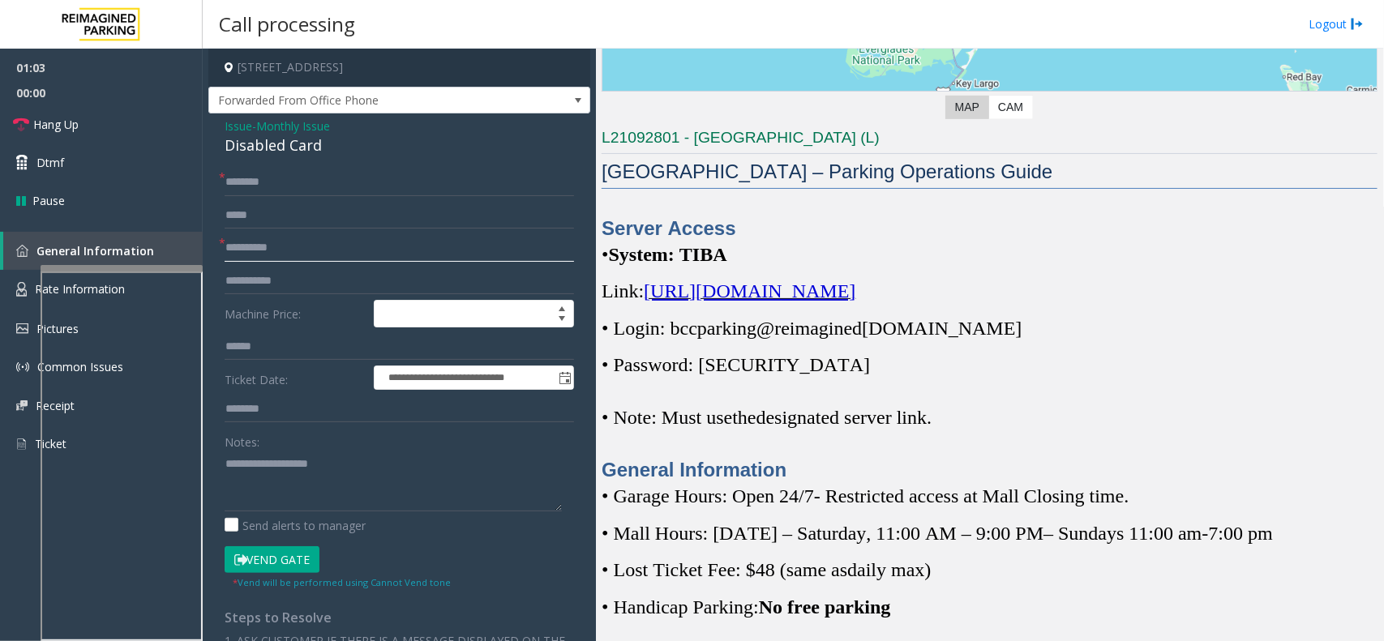
scroll to position [304, 0]
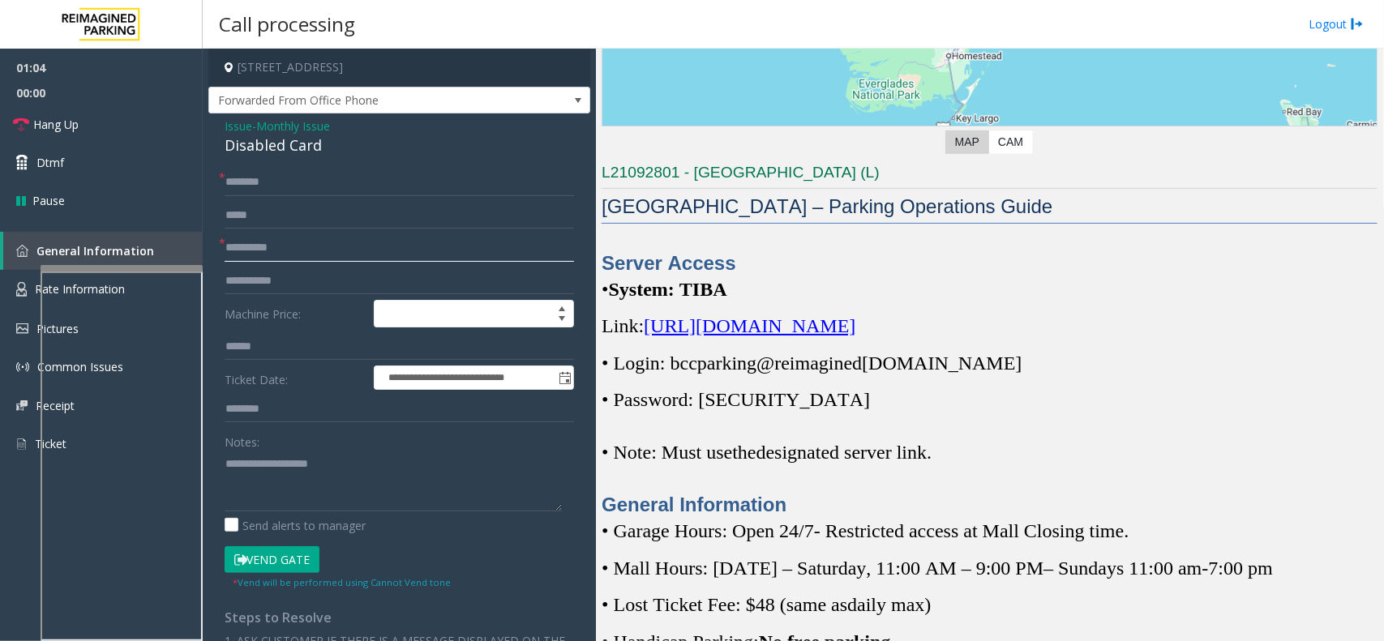
type input "**********"
click at [334, 191] on input "text" at bounding box center [399, 183] width 349 height 28
type input "**********"
drag, startPoint x: 314, startPoint y: 259, endPoint x: 193, endPoint y: 255, distance: 120.9
click at [193, 255] on app-root "**********" at bounding box center [692, 320] width 1384 height 641
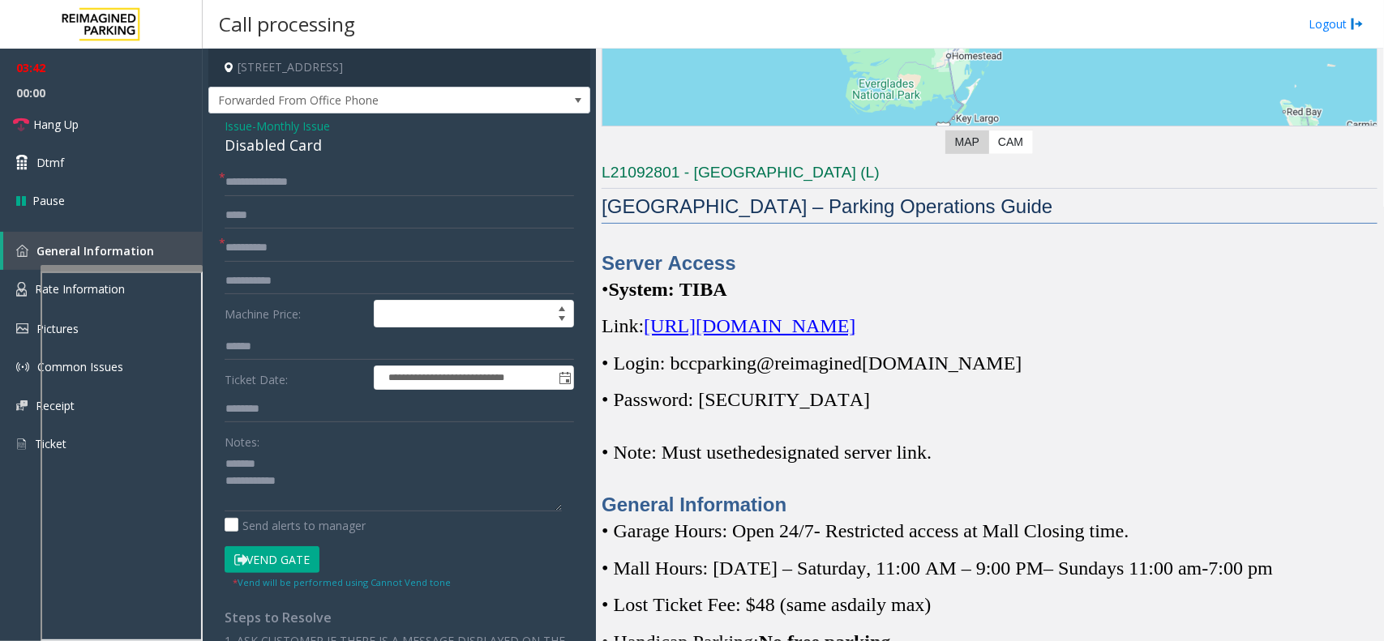
click at [266, 147] on div "Disabled Card" at bounding box center [399, 146] width 349 height 22
click at [343, 464] on textarea at bounding box center [393, 481] width 337 height 61
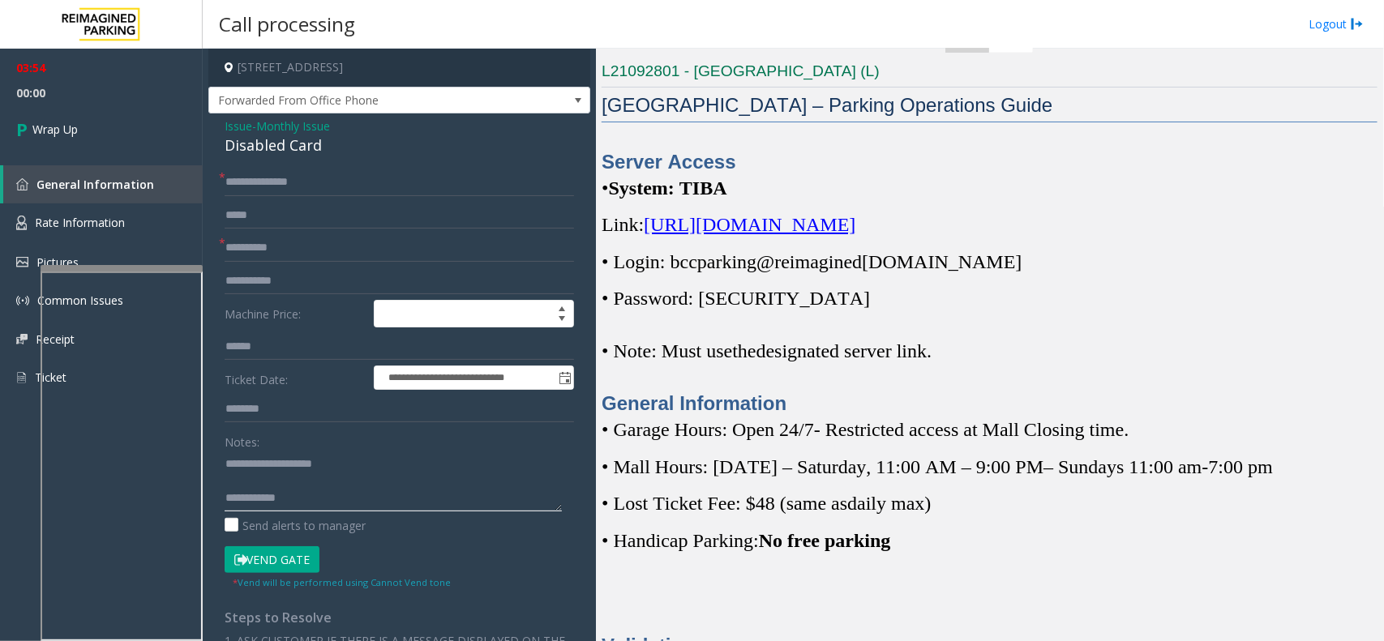
click at [357, 496] on textarea at bounding box center [393, 481] width 337 height 61
drag, startPoint x: 273, startPoint y: 501, endPoint x: 439, endPoint y: 550, distance: 172.4
click at [439, 550] on form "**********" at bounding box center [399, 380] width 349 height 422
click at [318, 503] on textarea at bounding box center [393, 481] width 337 height 61
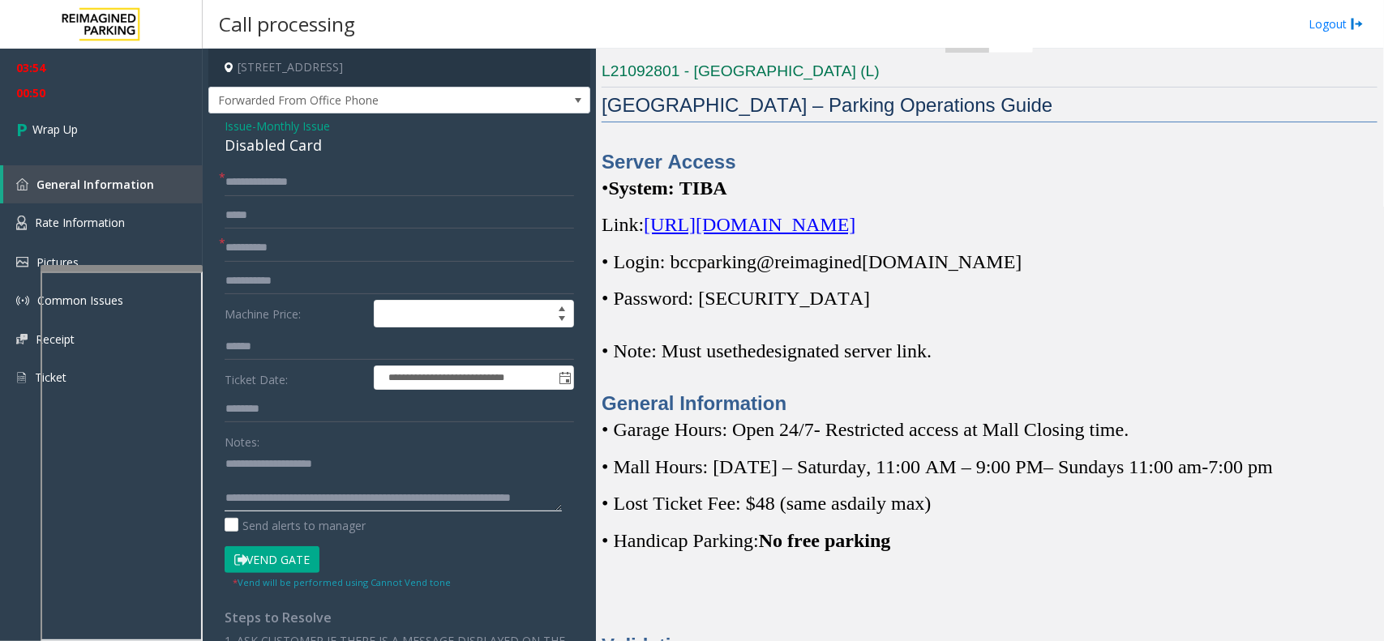
click at [306, 495] on textarea at bounding box center [393, 481] width 337 height 61
click at [354, 483] on textarea at bounding box center [393, 481] width 337 height 61
click at [354, 501] on textarea at bounding box center [393, 481] width 337 height 61
click at [442, 503] on textarea at bounding box center [393, 481] width 337 height 61
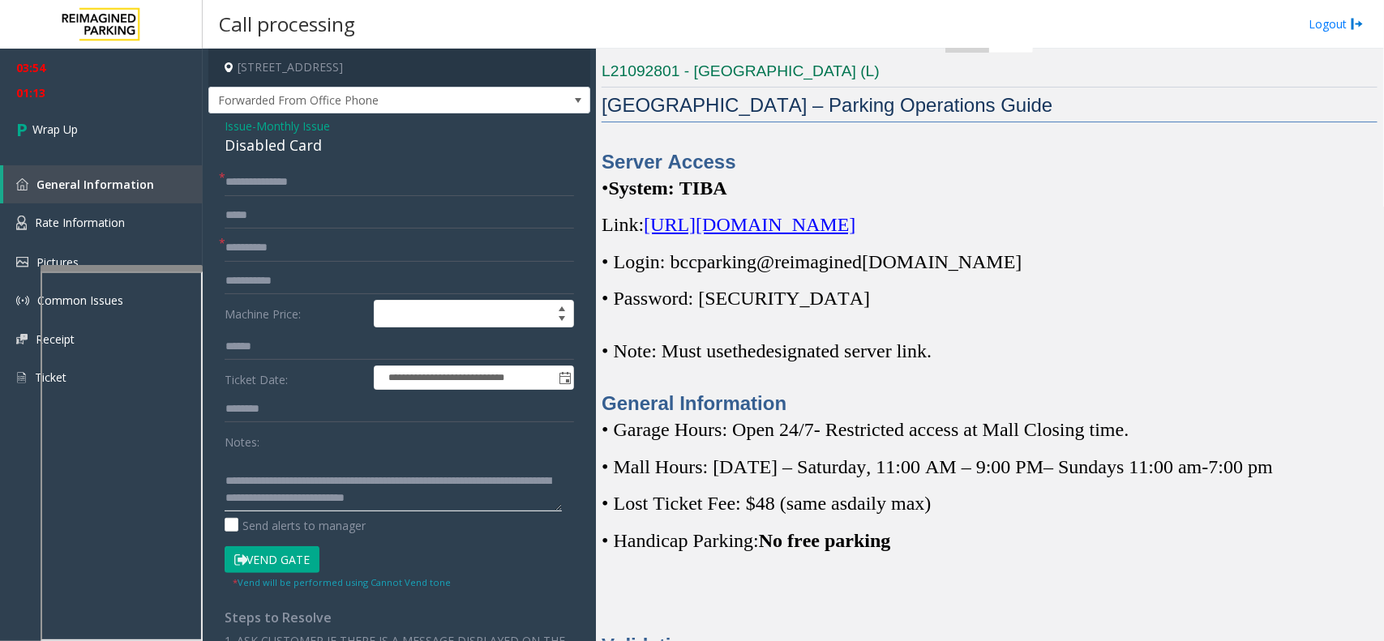
click at [462, 492] on textarea at bounding box center [393, 481] width 337 height 61
type textarea "**********"
click at [57, 90] on span "01:15" at bounding box center [101, 92] width 203 height 25
click at [70, 143] on link "Wrap Up" at bounding box center [101, 129] width 203 height 48
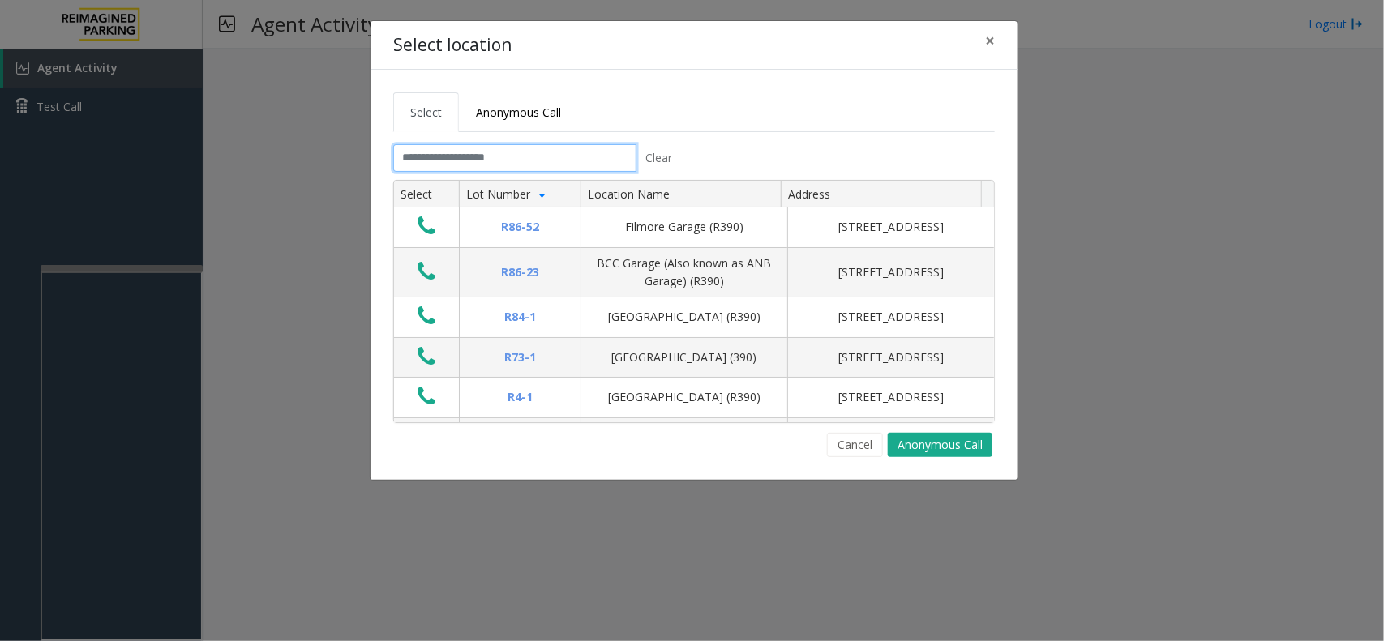
click at [456, 156] on input "text" at bounding box center [514, 158] width 243 height 28
click at [477, 147] on input "text" at bounding box center [514, 158] width 243 height 28
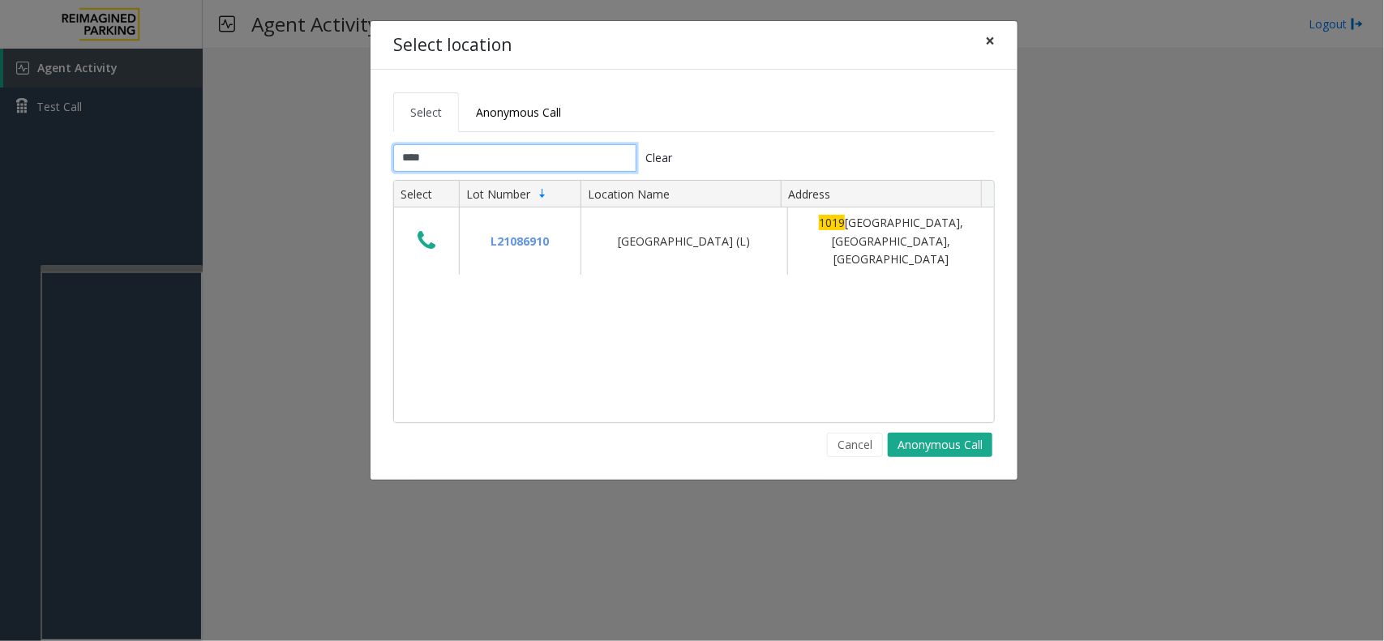
type input "****"
click at [994, 47] on span "×" at bounding box center [990, 40] width 10 height 23
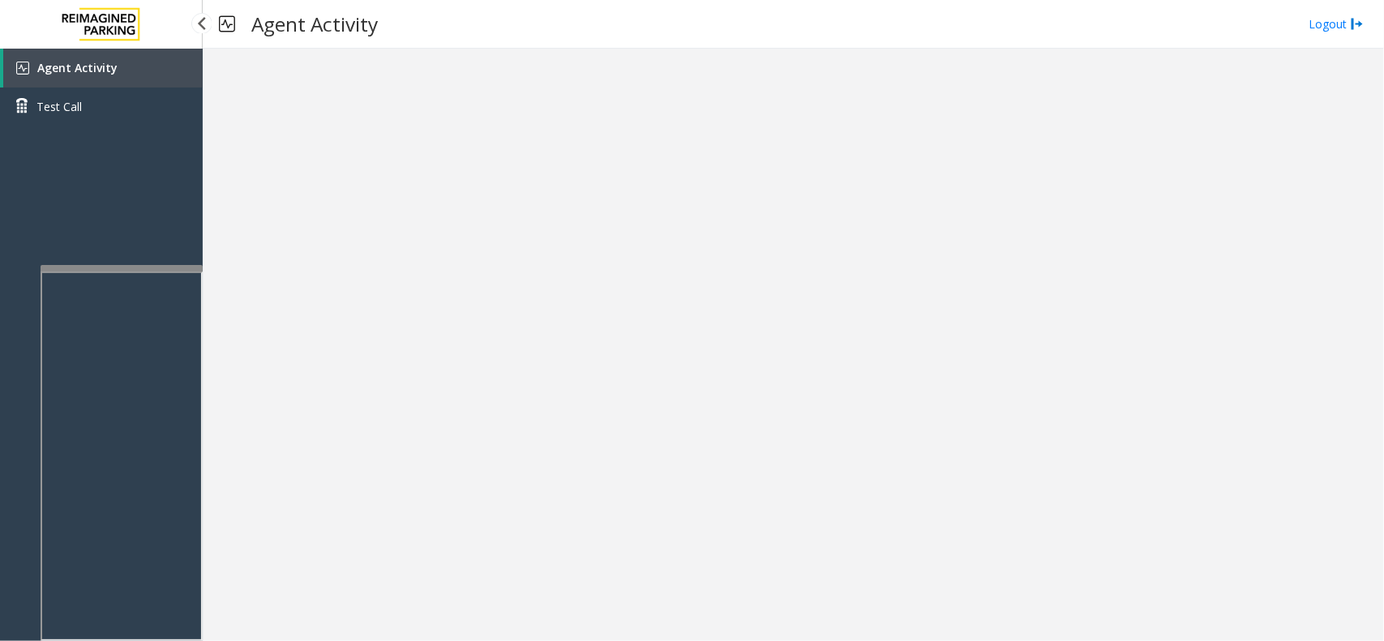
click at [152, 70] on link "Agent Activity" at bounding box center [102, 68] width 199 height 39
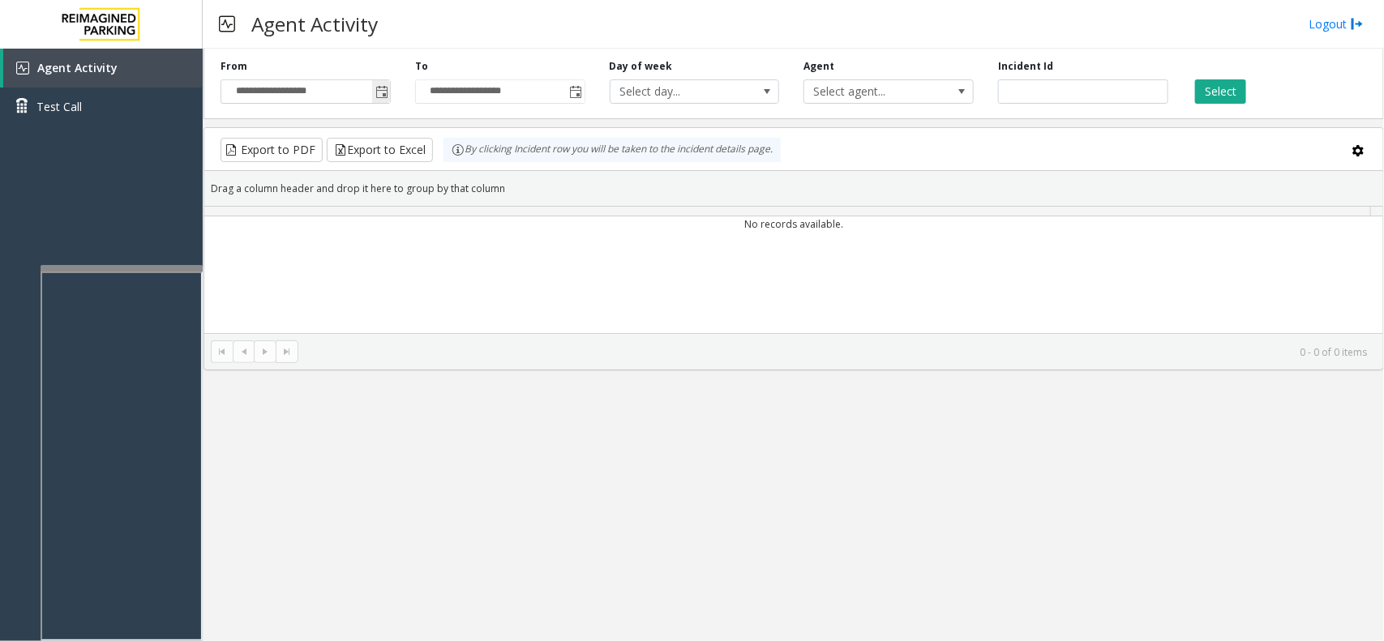
drag, startPoint x: 384, startPoint y: 94, endPoint x: 370, endPoint y: 99, distance: 14.6
click at [384, 94] on span "Toggle popup" at bounding box center [381, 92] width 13 height 13
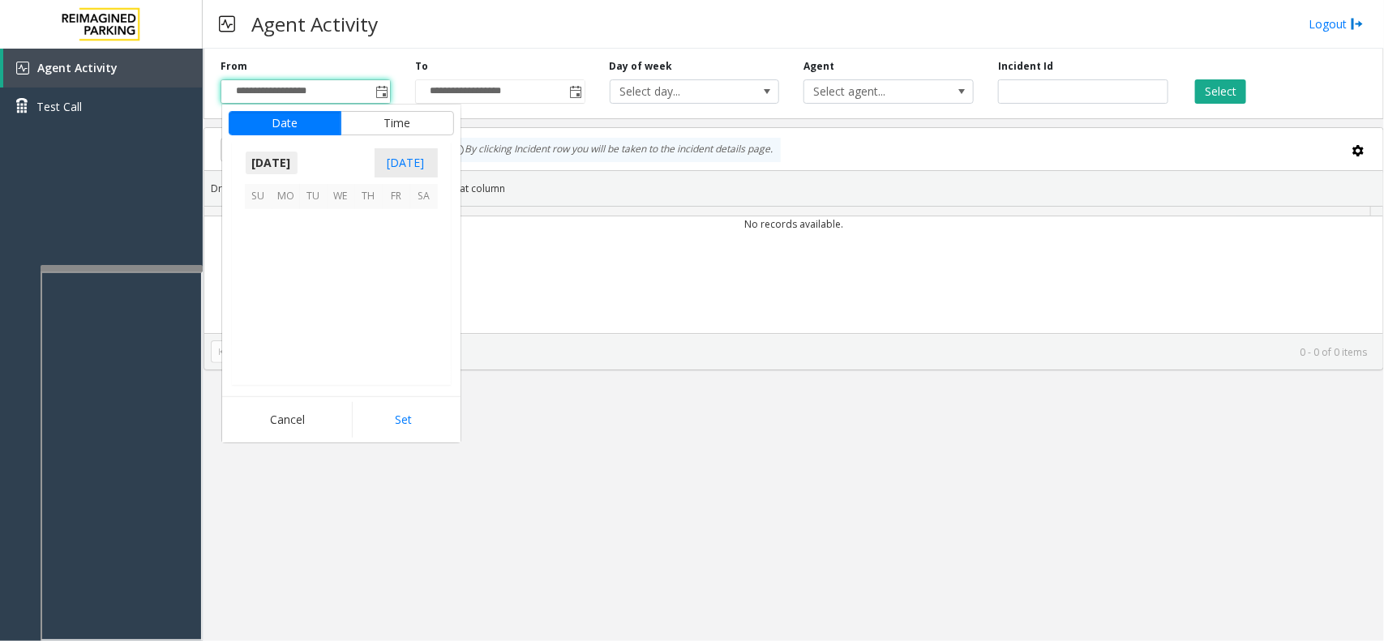
scroll to position [291054, 0]
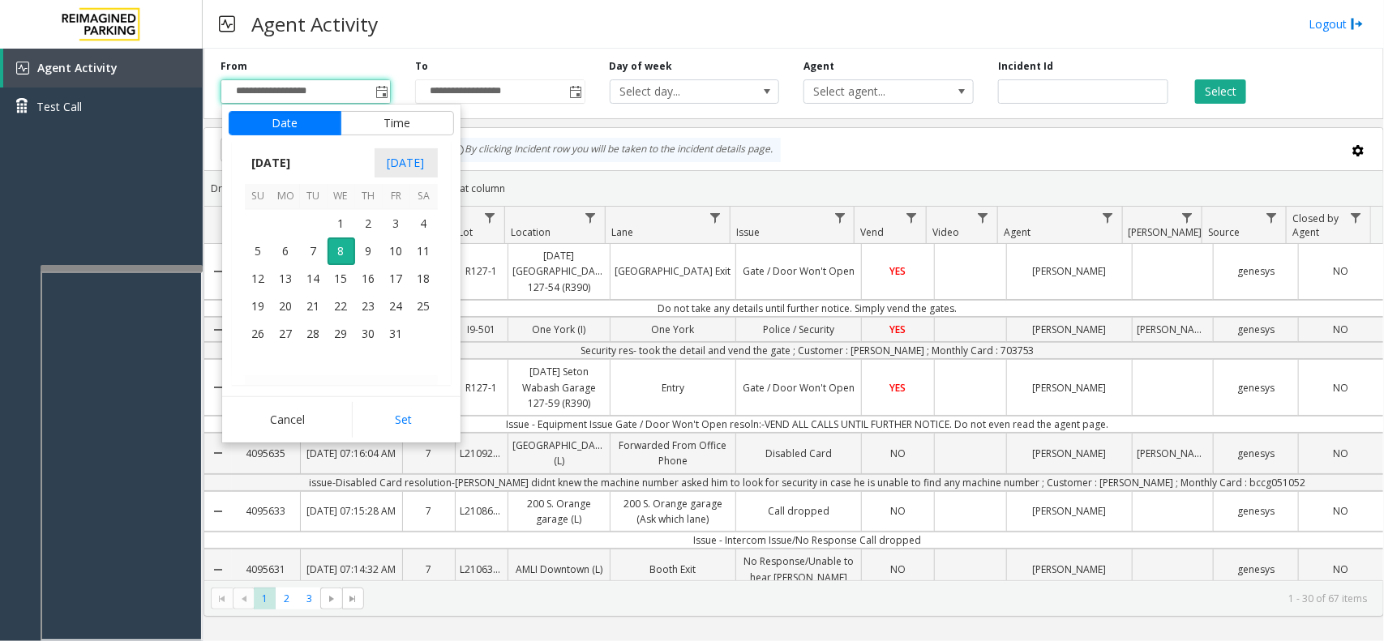
click at [521, 63] on div "**********" at bounding box center [500, 81] width 195 height 45
